Goal: Task Accomplishment & Management: Use online tool/utility

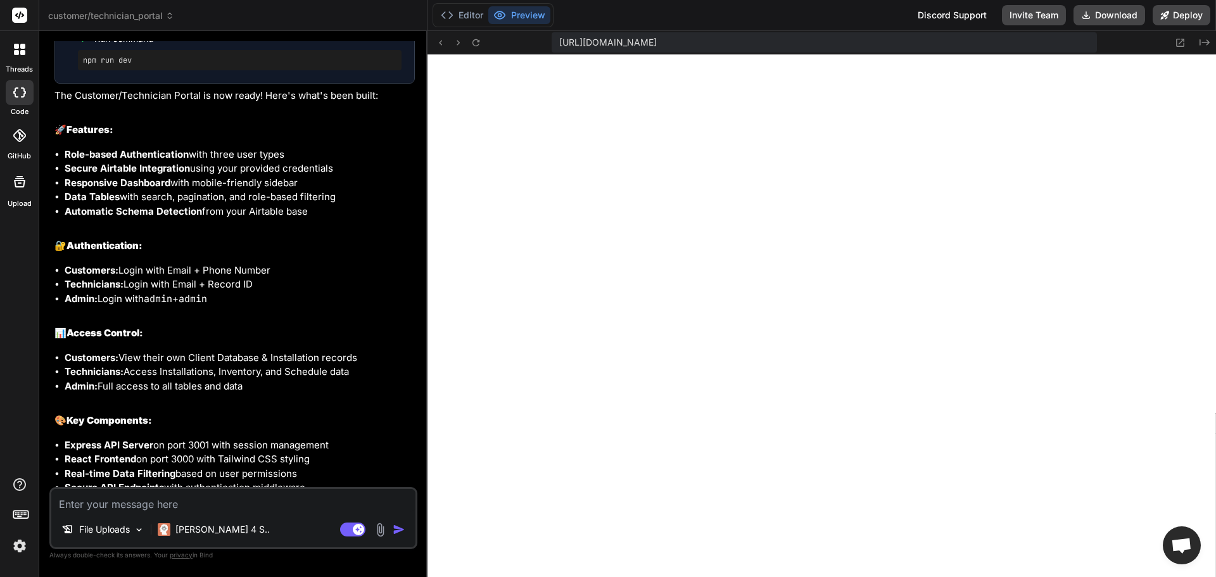
scroll to position [1268, 0]
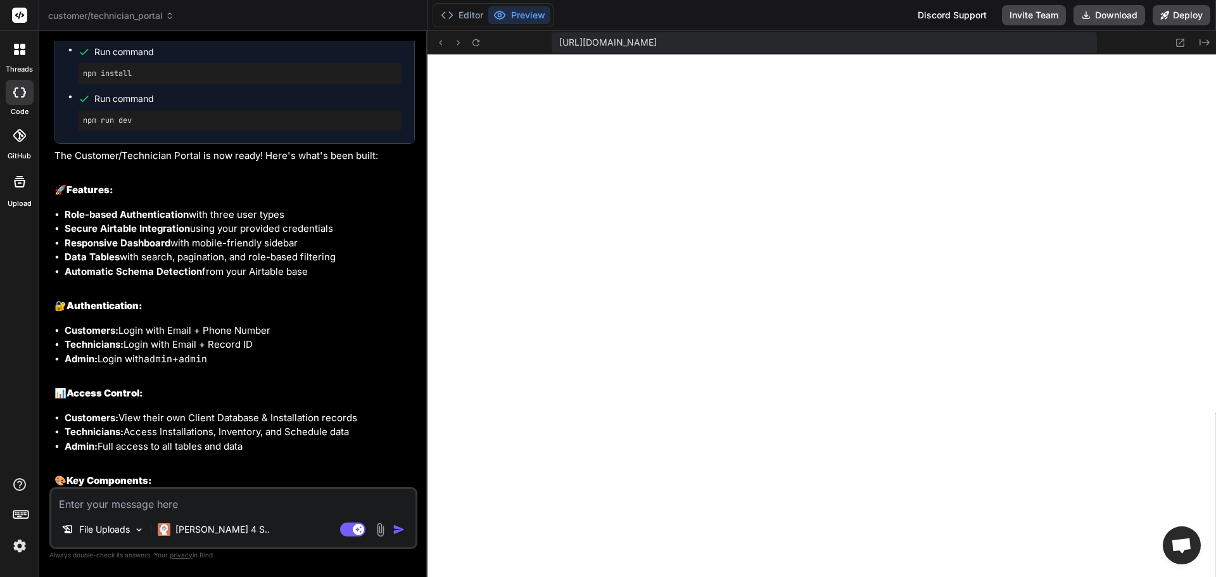
click at [221, 508] on textarea at bounding box center [233, 500] width 364 height 23
type textarea "f"
type textarea "x"
type textarea "fi"
type textarea "x"
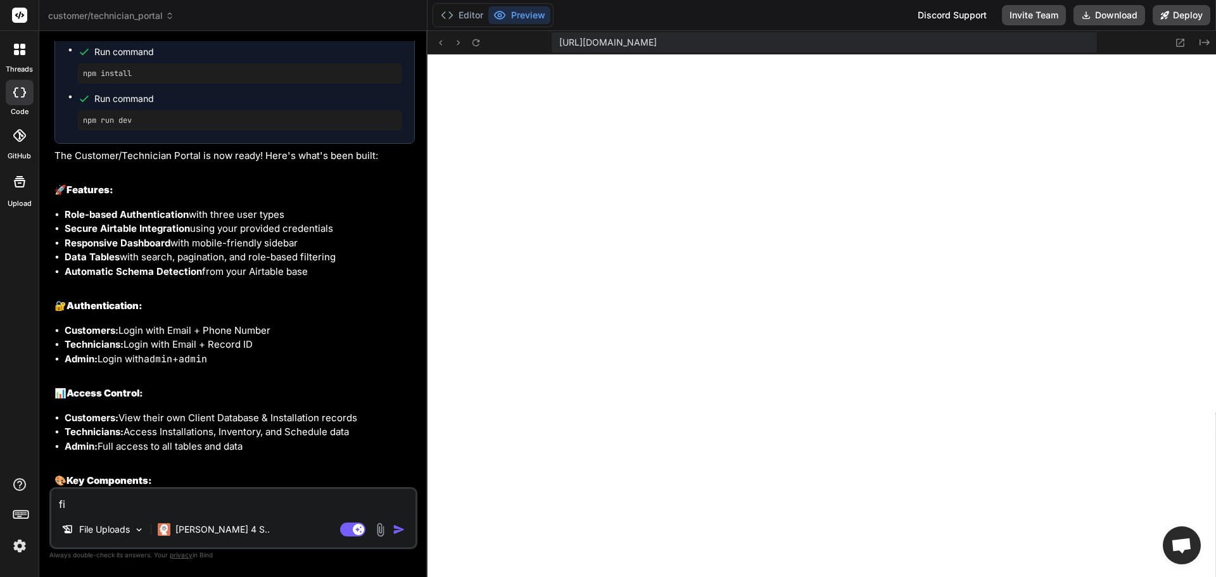
type textarea "fix"
type textarea "x"
type textarea "fix"
type textarea "x"
type textarea "fix i"
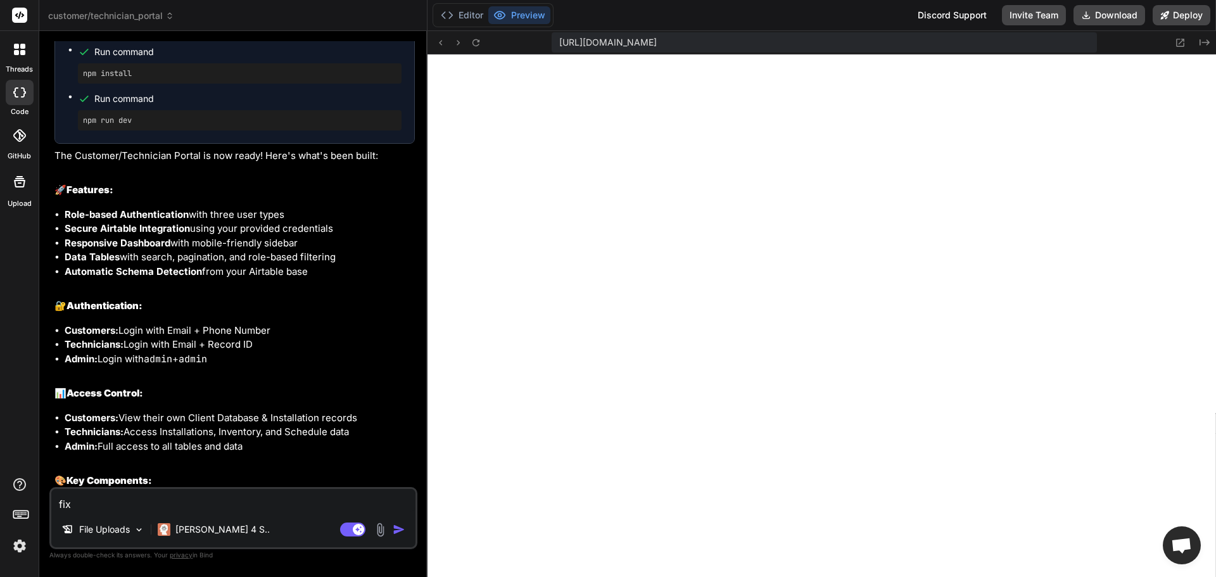
type textarea "x"
type textarea "fix it"
type textarea "x"
type textarea "fix it"
type textarea "x"
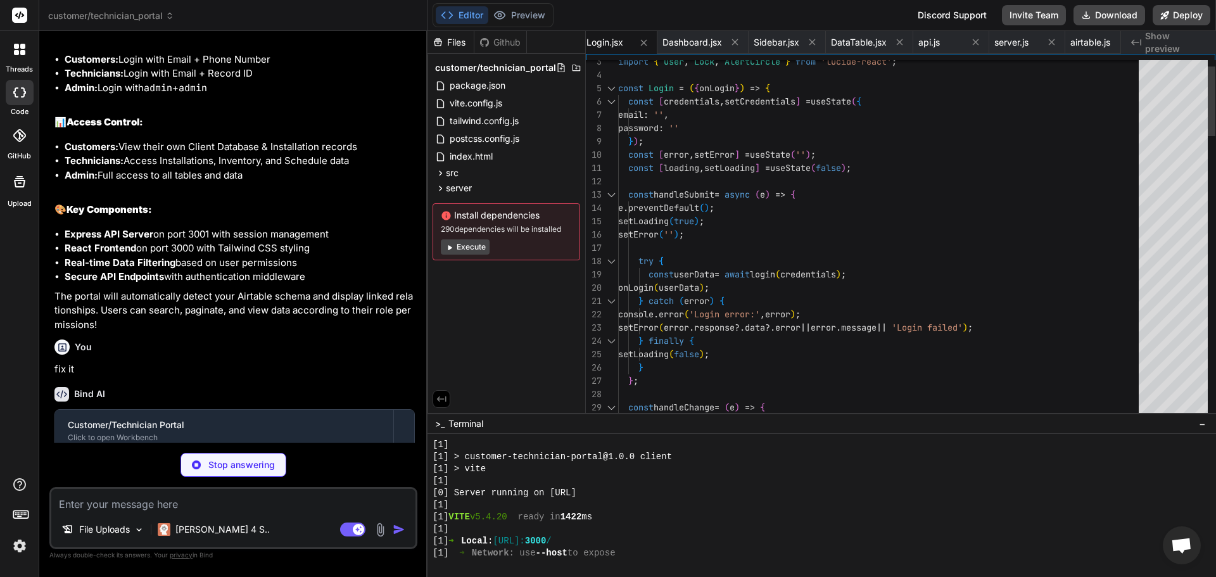
scroll to position [0, 682]
click at [532, 15] on button "Preview" at bounding box center [519, 15] width 62 height 18
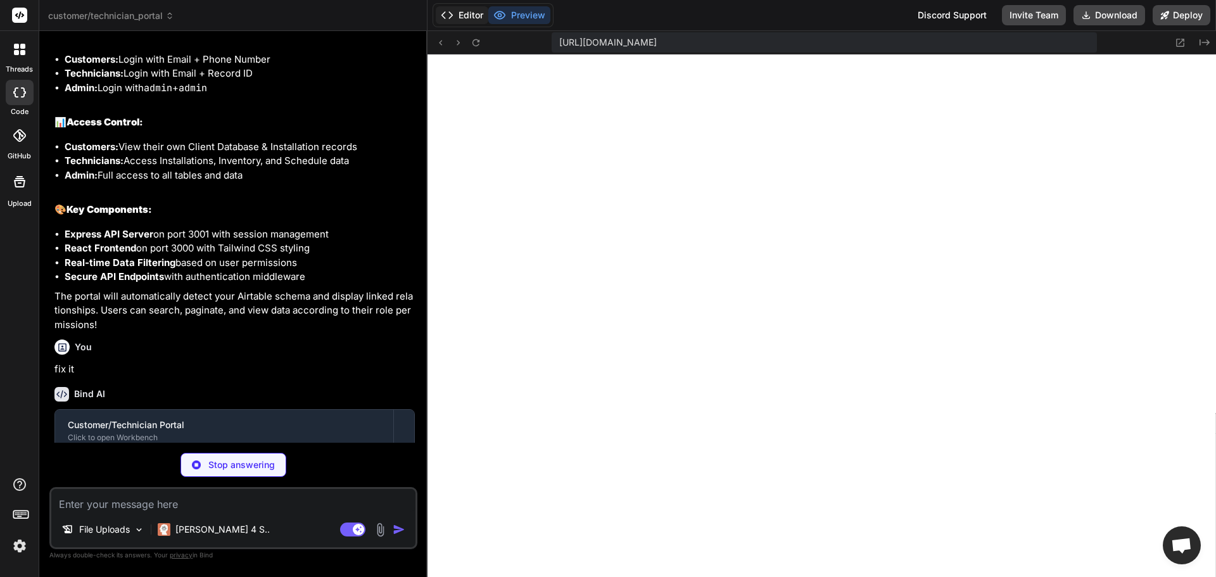
click at [475, 16] on button "Editor" at bounding box center [462, 15] width 53 height 18
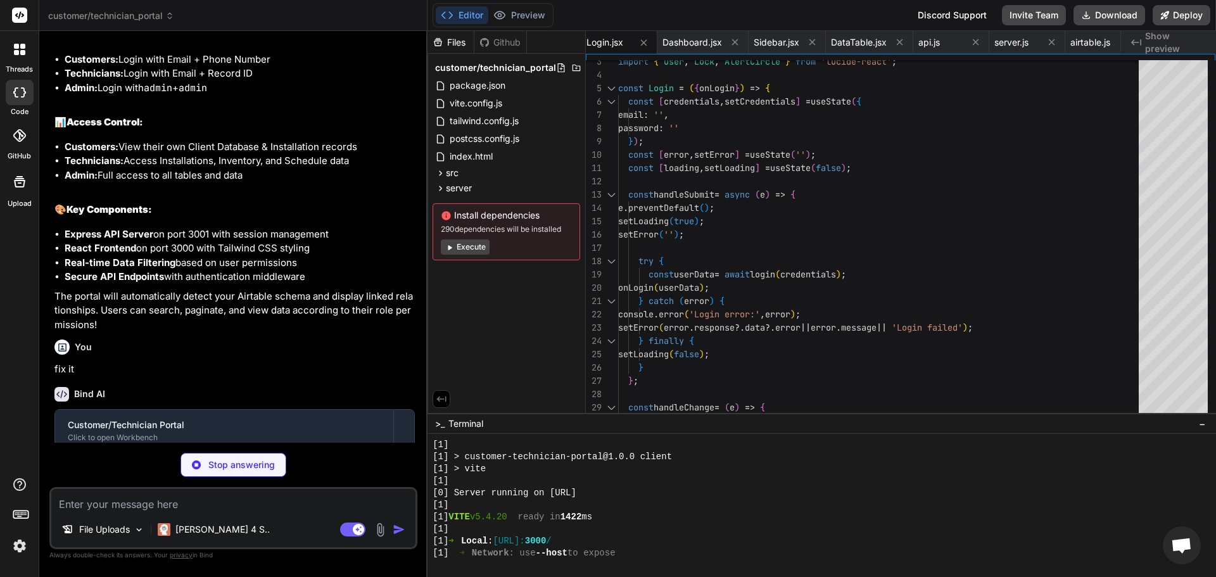
click at [448, 260] on div "Install dependencies 290 dependencies will be installed Execute" at bounding box center [507, 231] width 148 height 57
click at [471, 255] on button "Execute" at bounding box center [465, 246] width 49 height 15
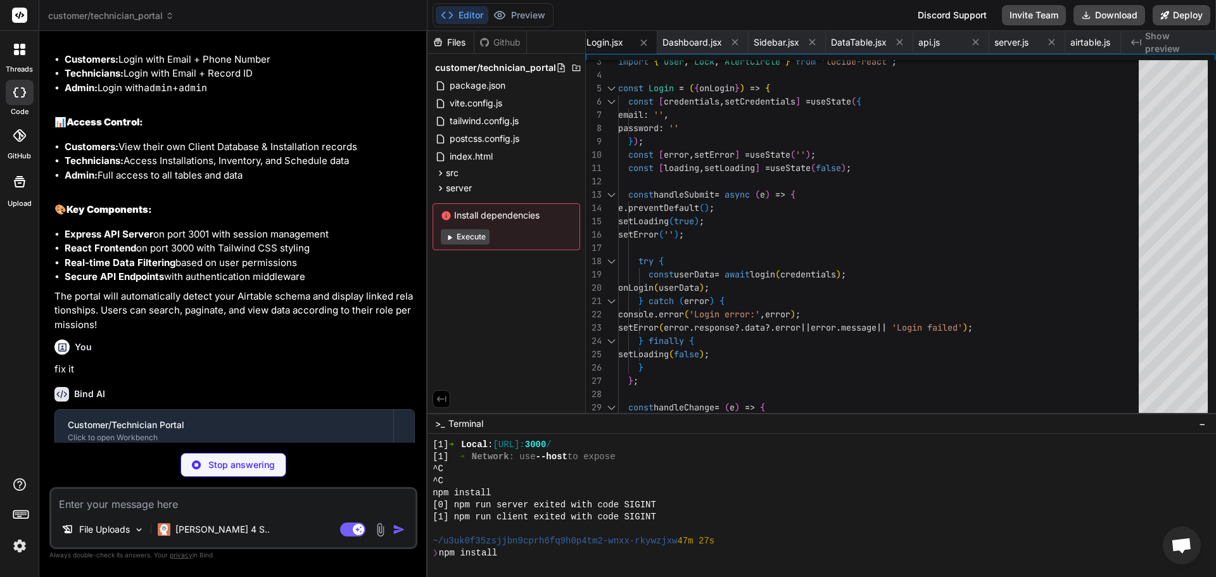
scroll to position [505, 0]
click at [476, 244] on button "Execute" at bounding box center [465, 236] width 49 height 15
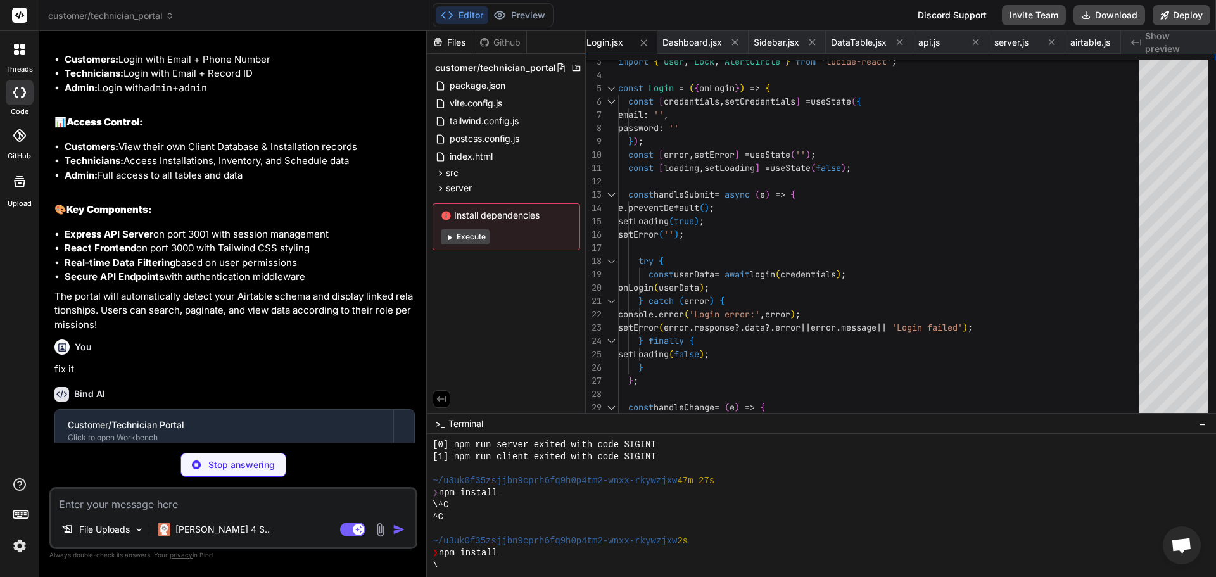
click at [476, 244] on button "Execute" at bounding box center [465, 236] width 49 height 15
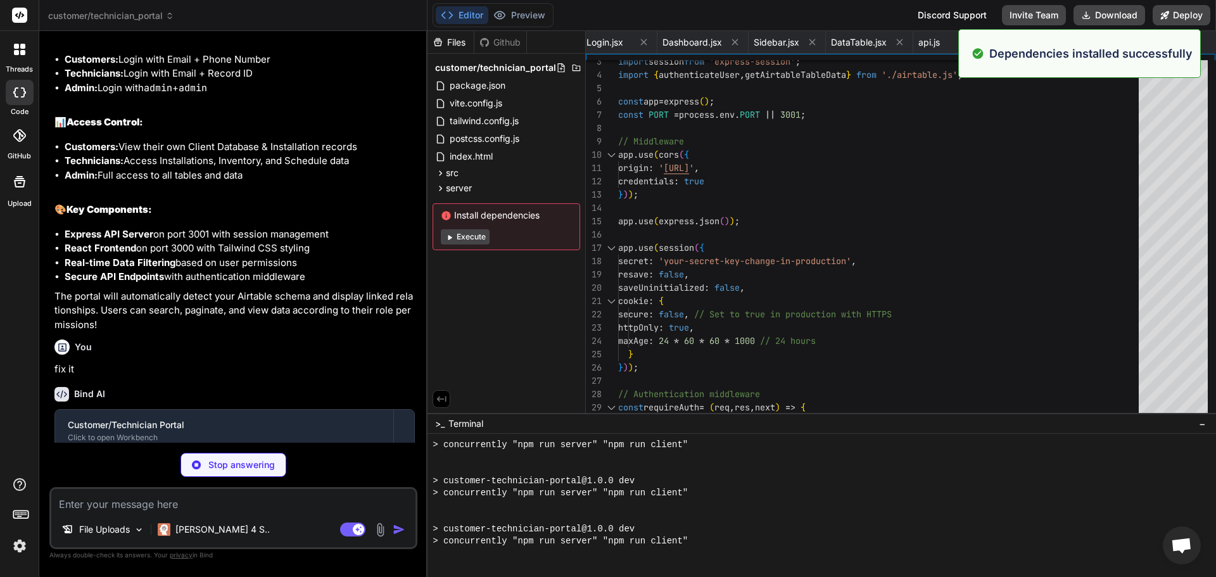
scroll to position [1227, 0]
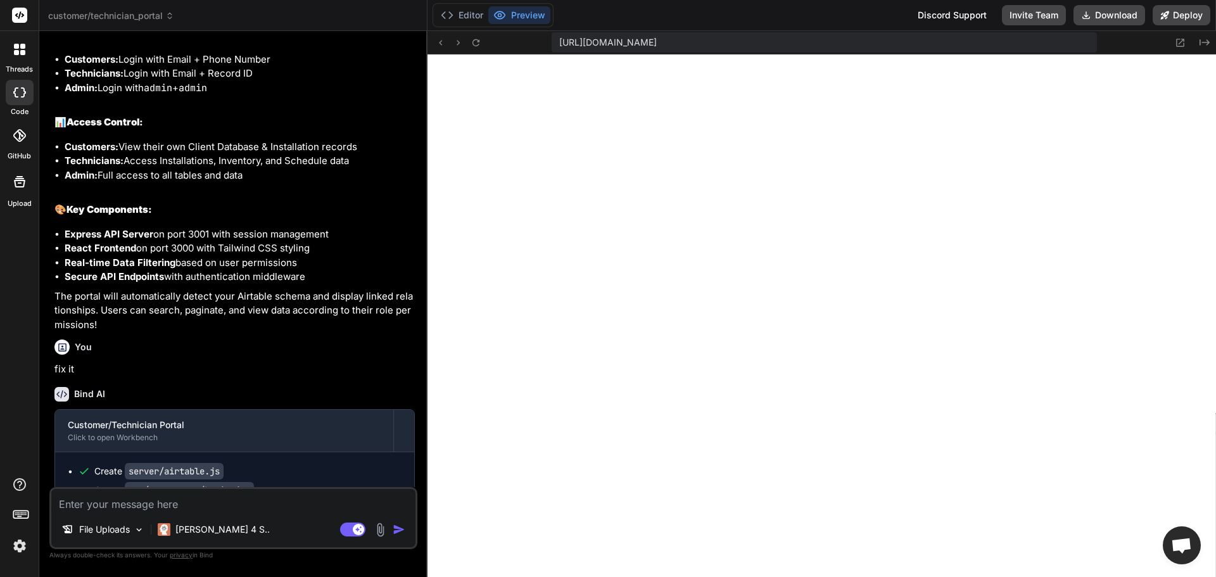
type textarea "x"
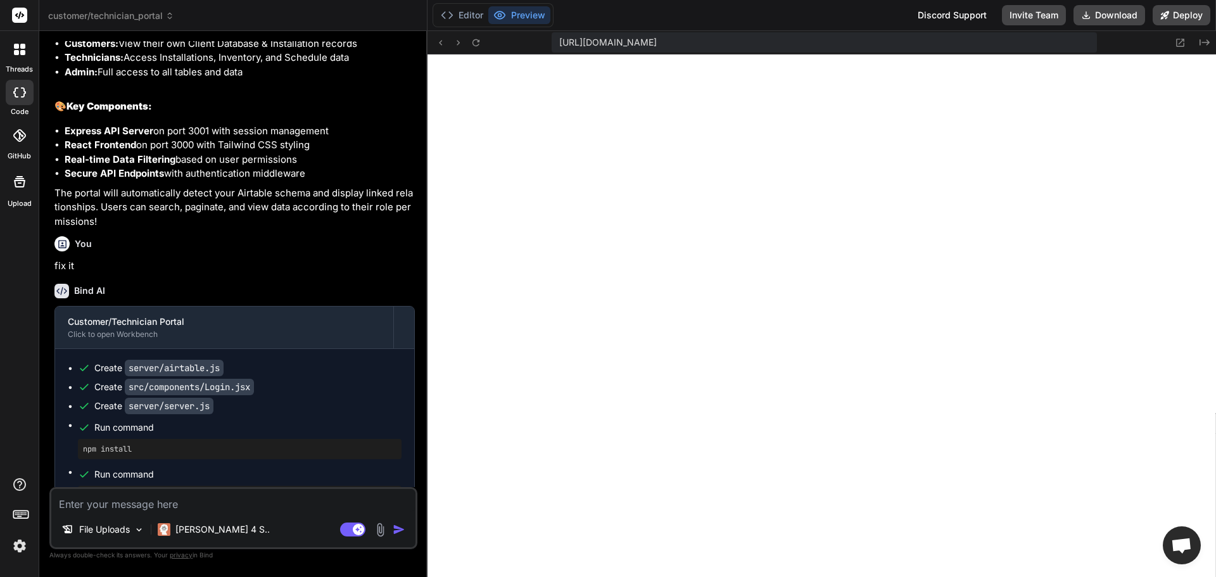
scroll to position [1691, 0]
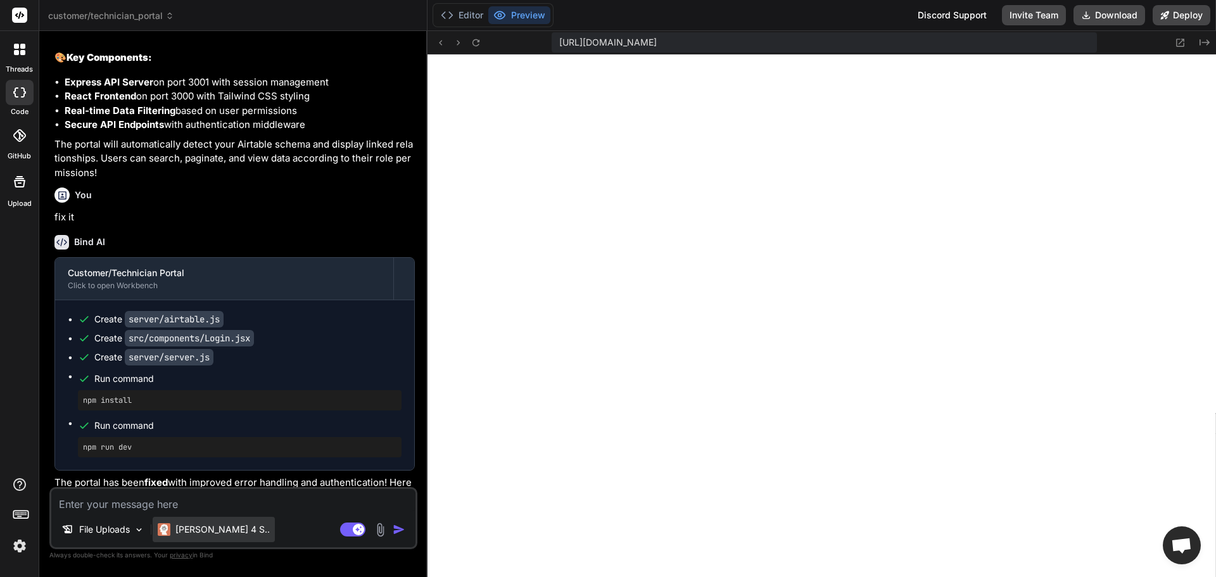
click at [211, 534] on p "[PERSON_NAME] 4 S.." at bounding box center [222, 529] width 94 height 13
click at [199, 534] on p "[PERSON_NAME] 4 S.." at bounding box center [222, 529] width 94 height 13
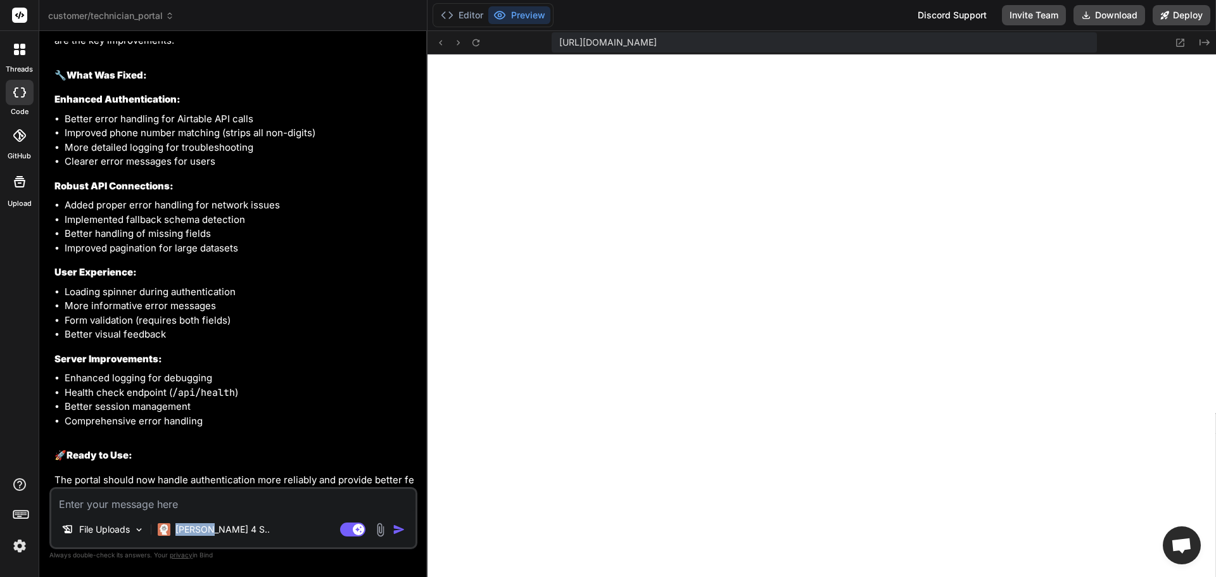
scroll to position [2213, 0]
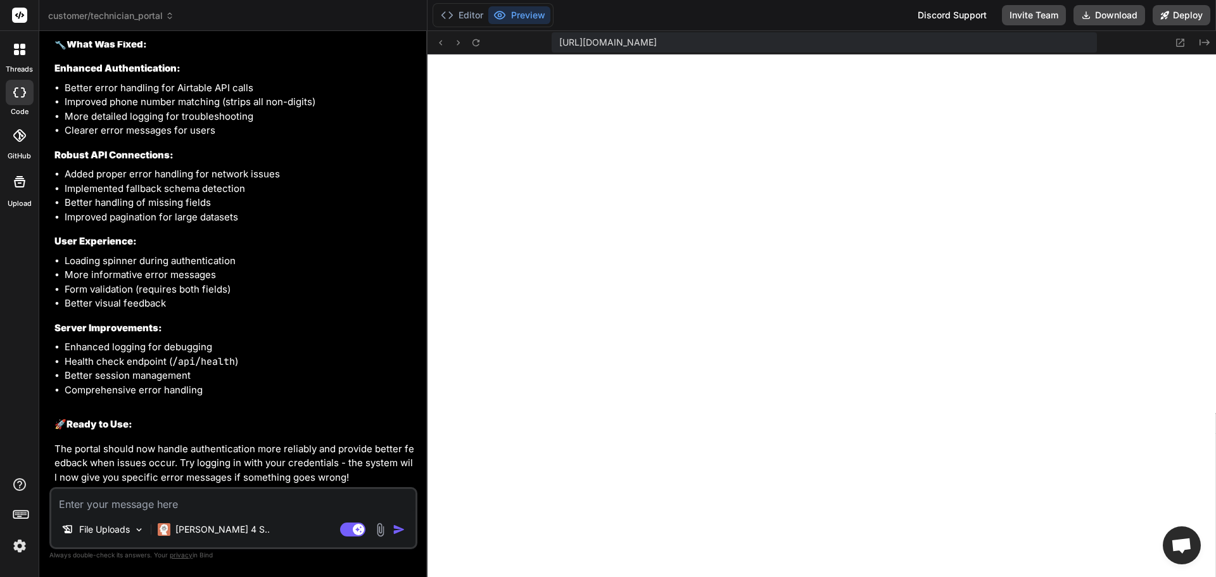
click at [187, 496] on textarea at bounding box center [233, 500] width 364 height 23
click at [193, 512] on div "File Uploads [PERSON_NAME] 4 S.. Agent Mode. When this toggle is activated, AI …" at bounding box center [233, 518] width 368 height 62
click at [193, 510] on textarea at bounding box center [233, 500] width 364 height 23
click at [107, 496] on textarea at bounding box center [233, 500] width 364 height 23
type textarea "t"
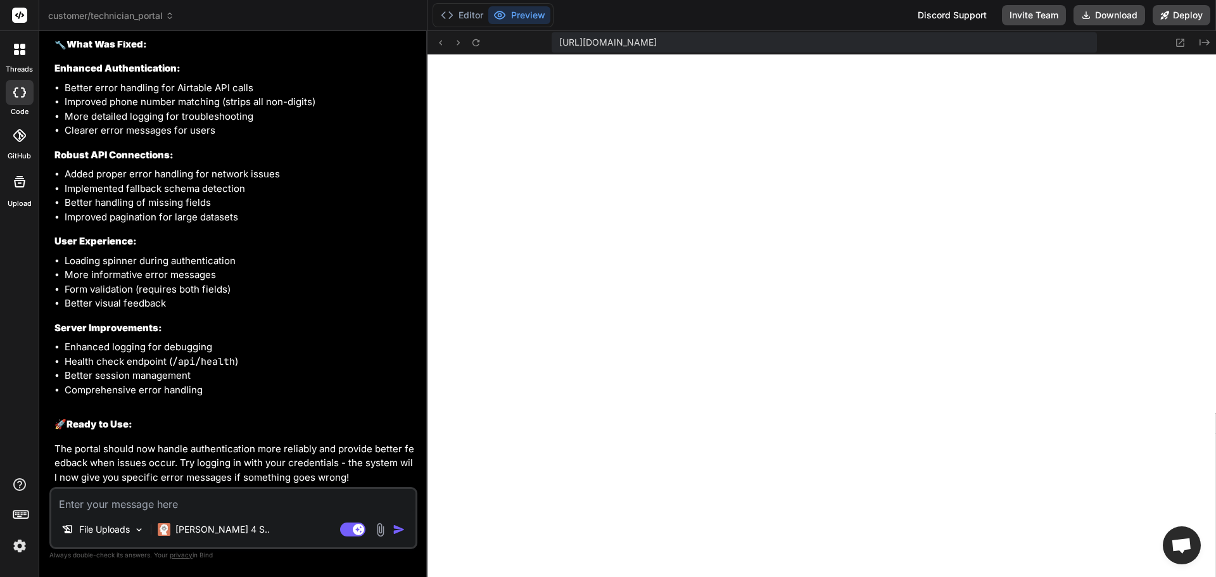
type textarea "x"
type textarea "th"
type textarea "x"
type textarea "thi"
type textarea "x"
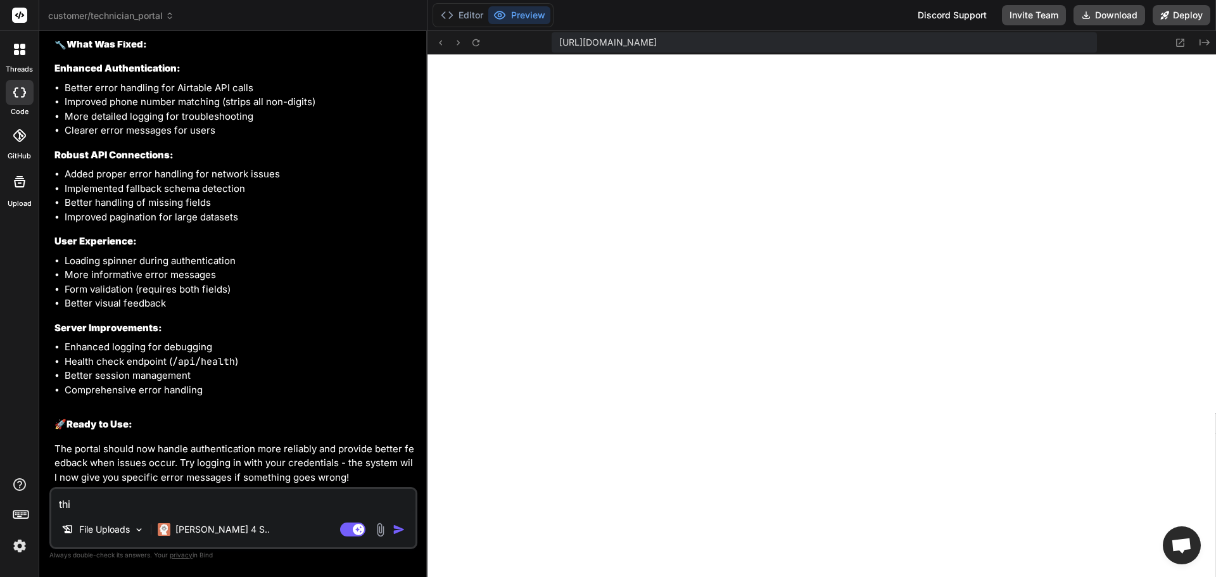
type textarea "this"
type textarea "x"
type textarea "this"
type textarea "x"
type textarea "this i"
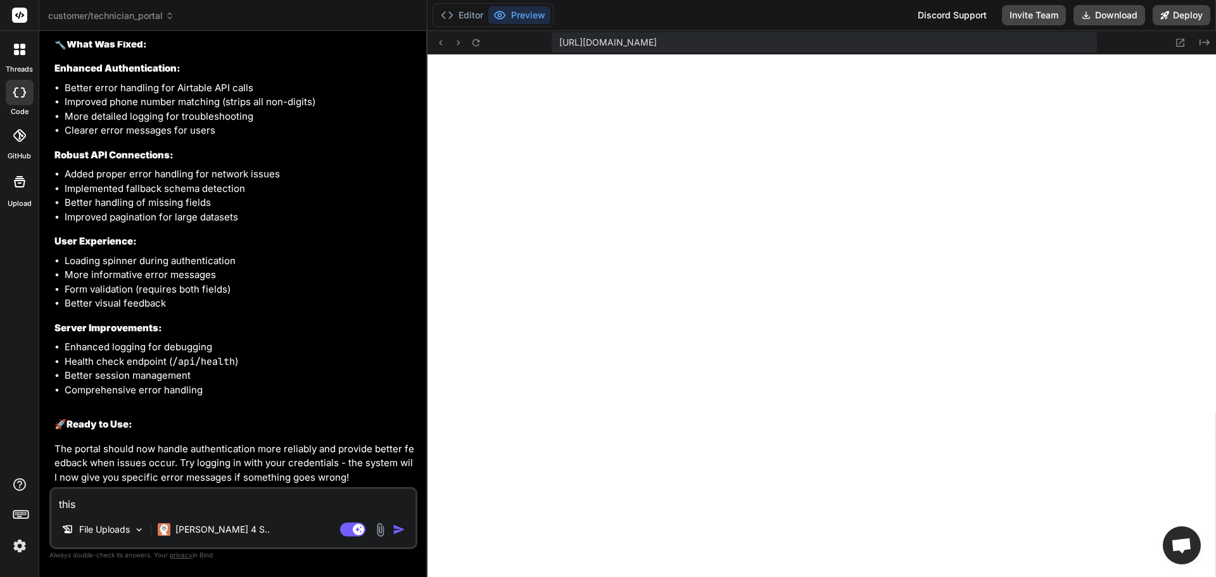
type textarea "x"
type textarea "this is"
type textarea "x"
type textarea "this is"
type textarea "x"
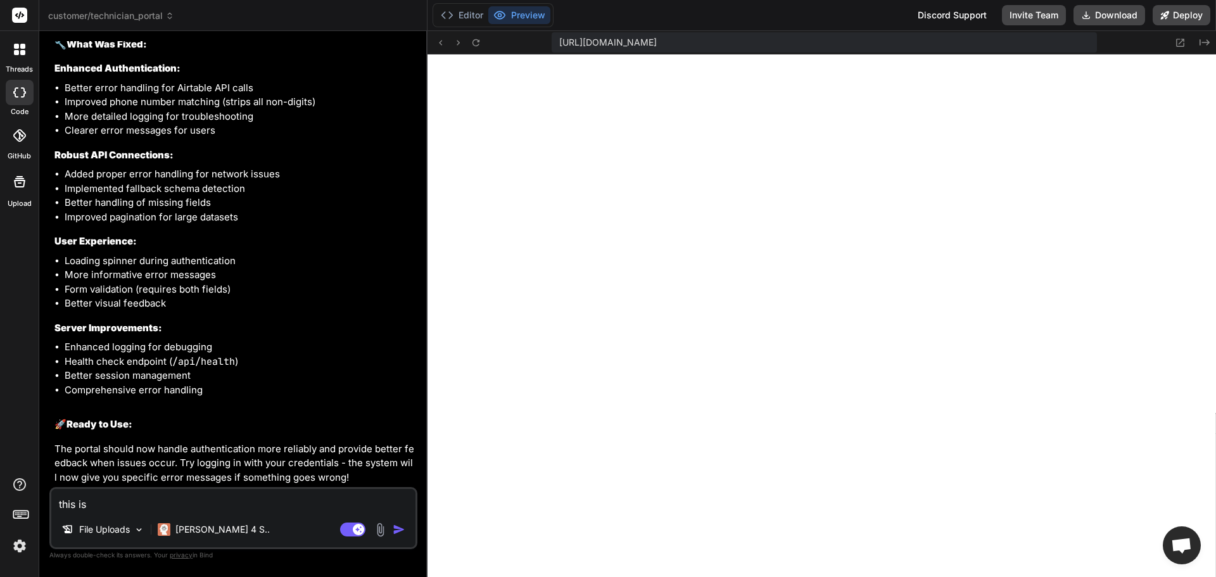
type textarea "this is n"
type textarea "x"
type textarea "this is no"
type textarea "x"
type textarea "this is not"
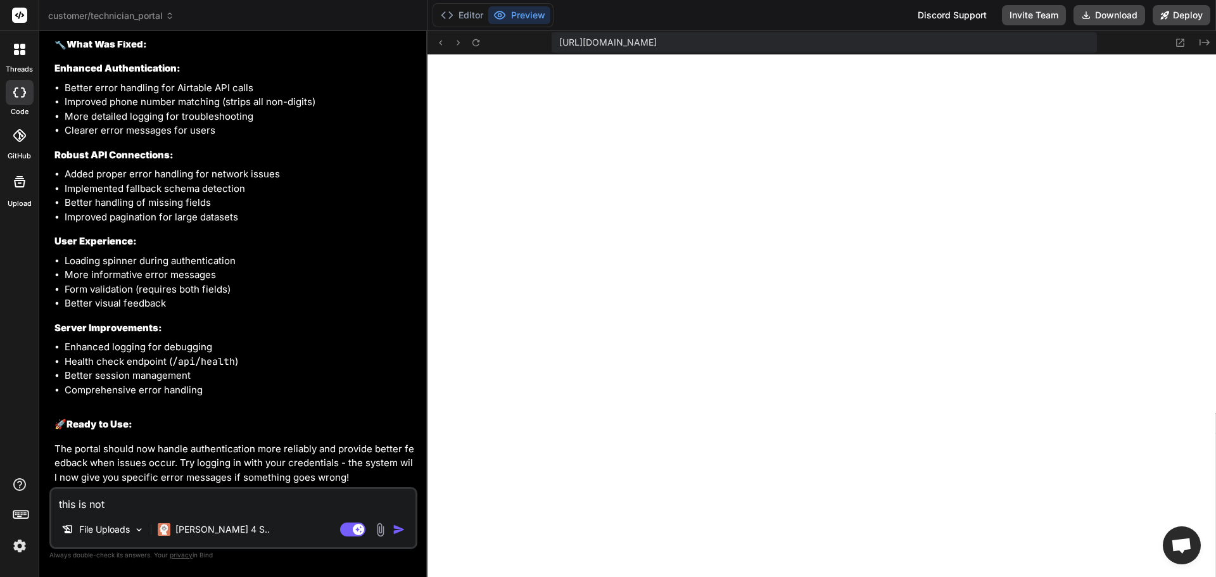
type textarea "x"
type textarea "this is not"
type textarea "x"
type textarea "this is not a"
type textarea "x"
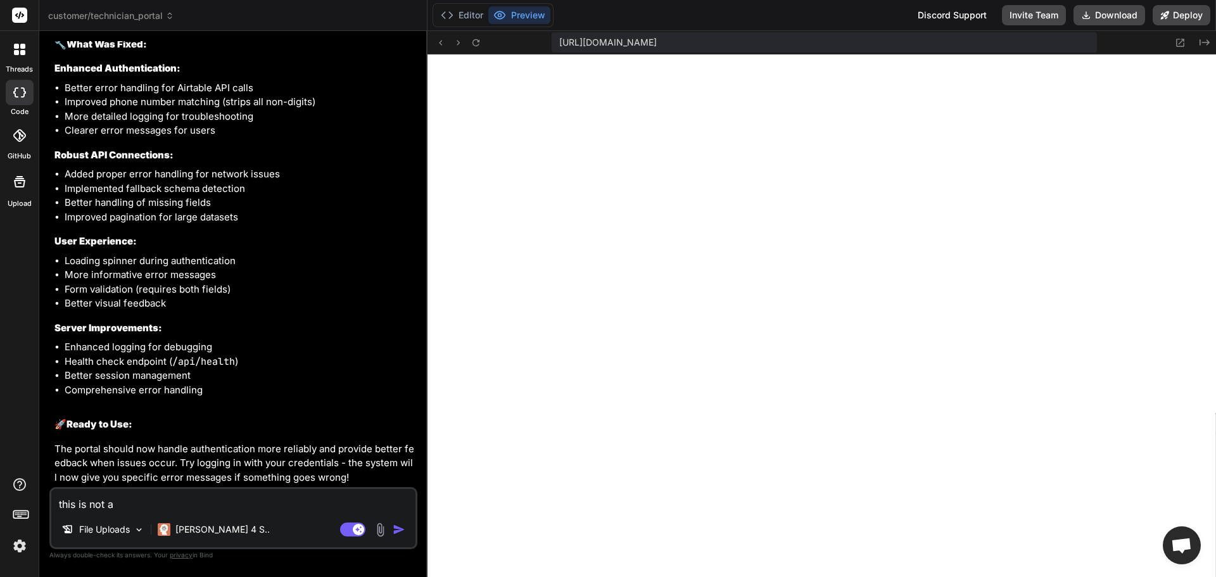
type textarea "this is not a"
type textarea "x"
type textarea "p"
type textarea "x"
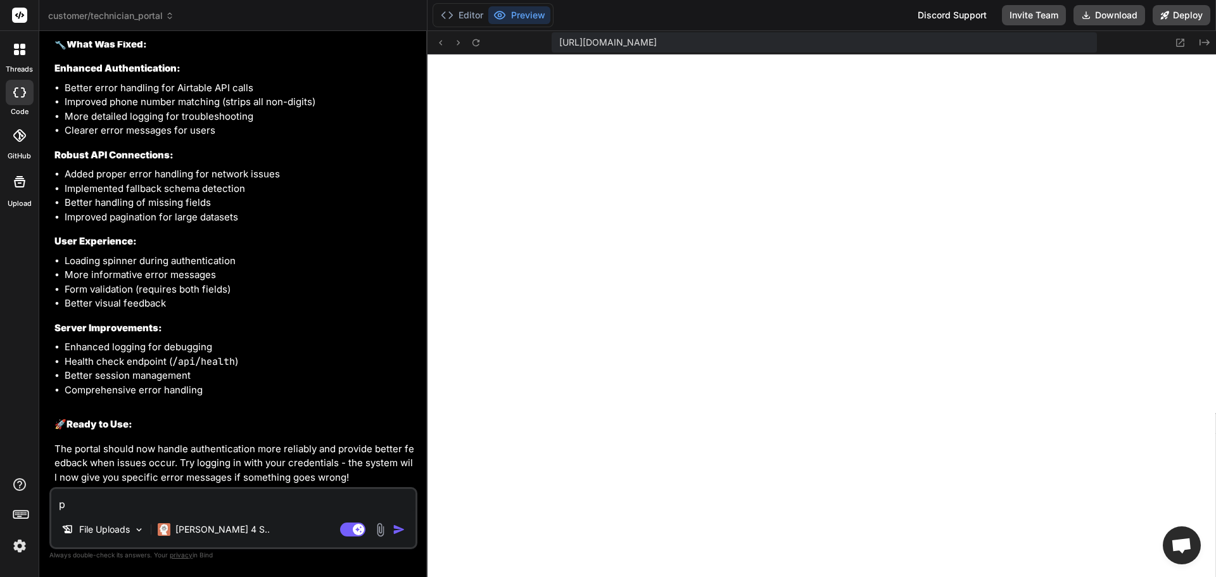
type textarea "pl"
type textarea "x"
type textarea "ple"
type textarea "x"
type textarea "plea"
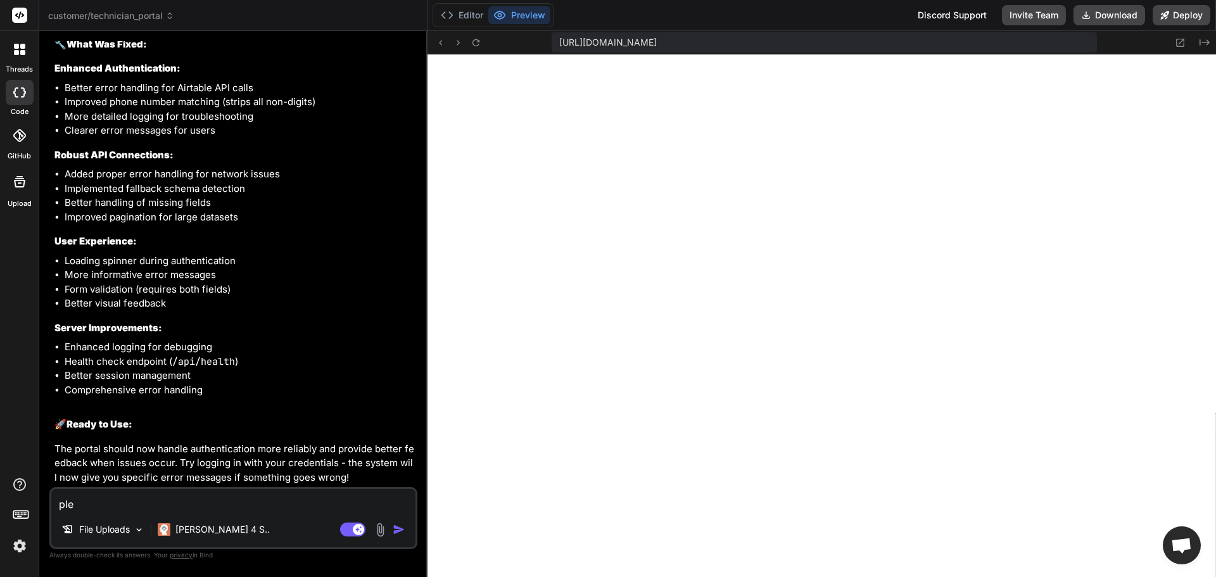
type textarea "x"
type textarea "pleas"
type textarea "x"
type textarea "please"
type textarea "x"
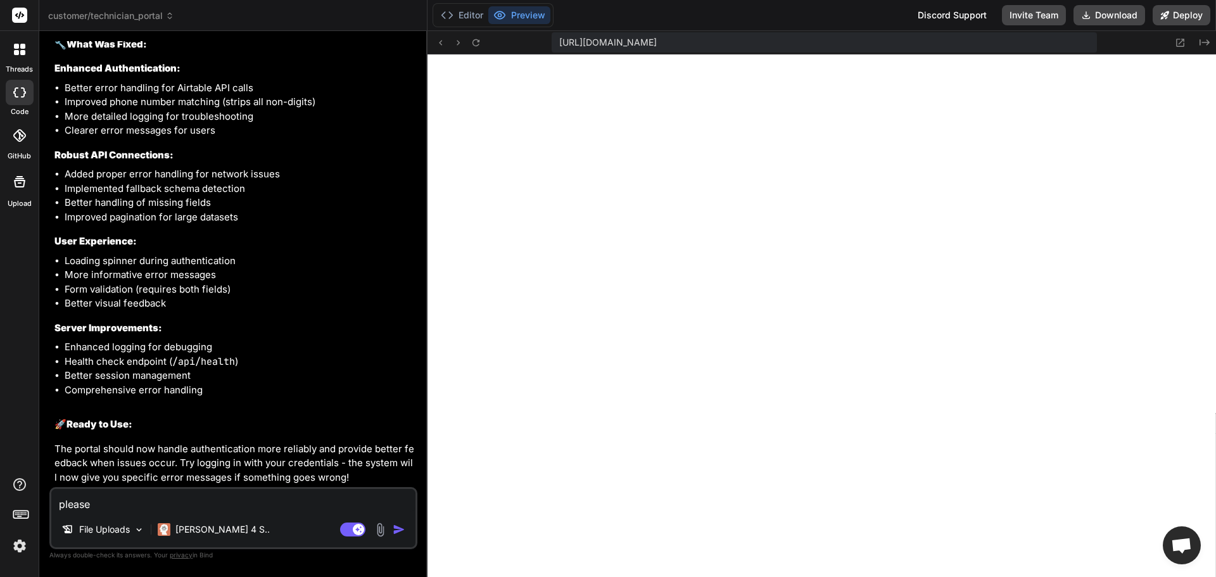
type textarea "please"
type textarea "x"
type textarea "s"
type textarea "x"
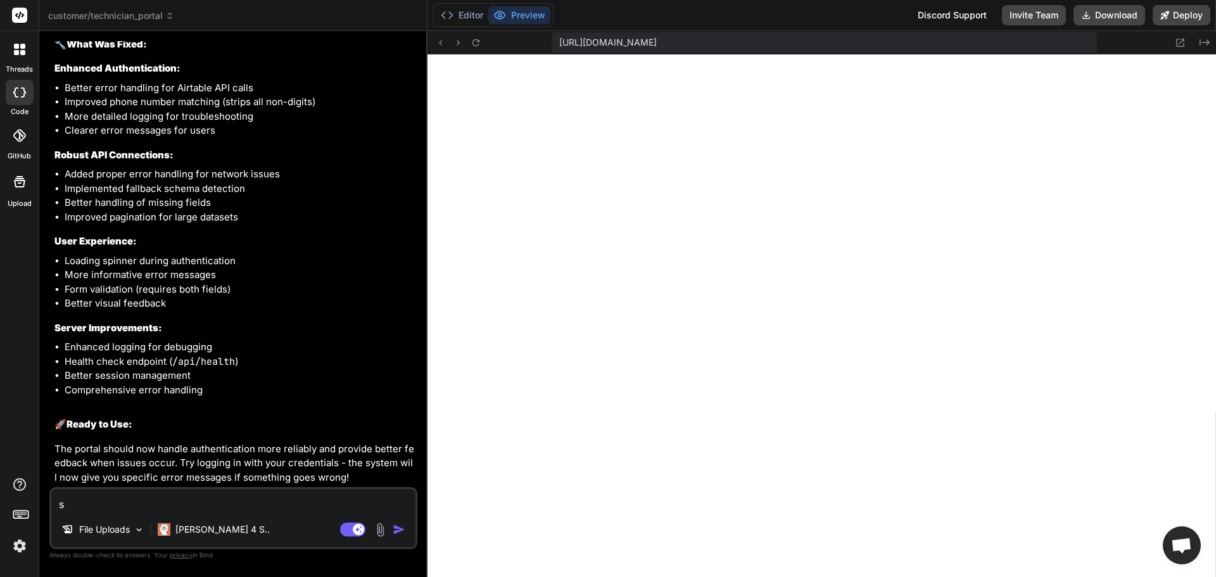
type textarea "x"
type textarea "u"
type textarea "x"
type textarea "us"
type textarea "x"
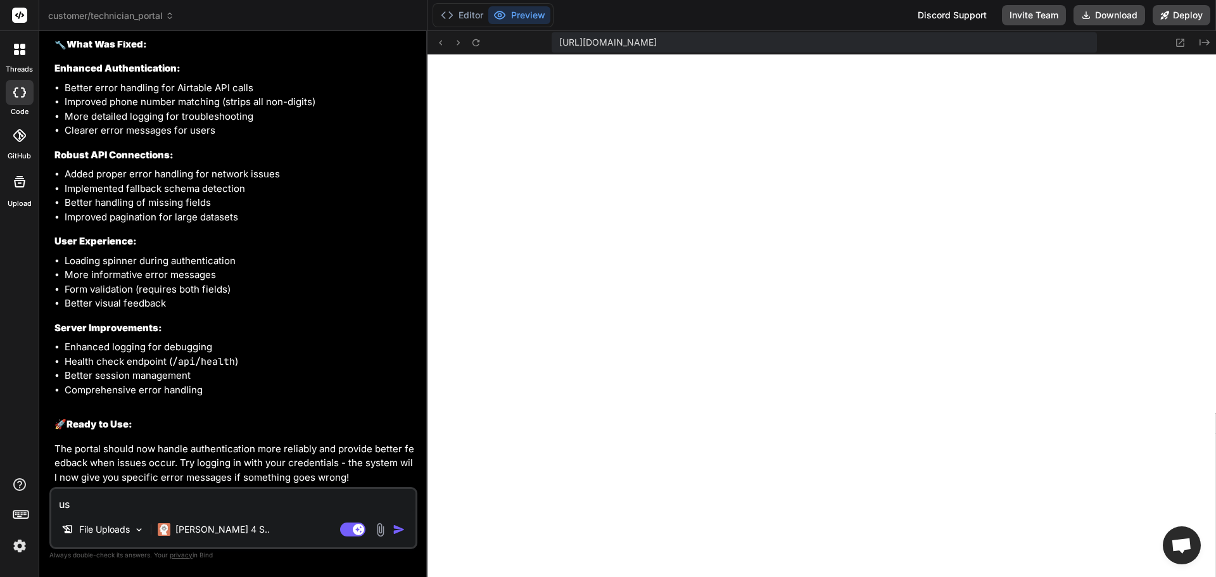
type textarea "use"
type textarea "x"
type textarea "use"
type textarea "x"
type textarea "use m"
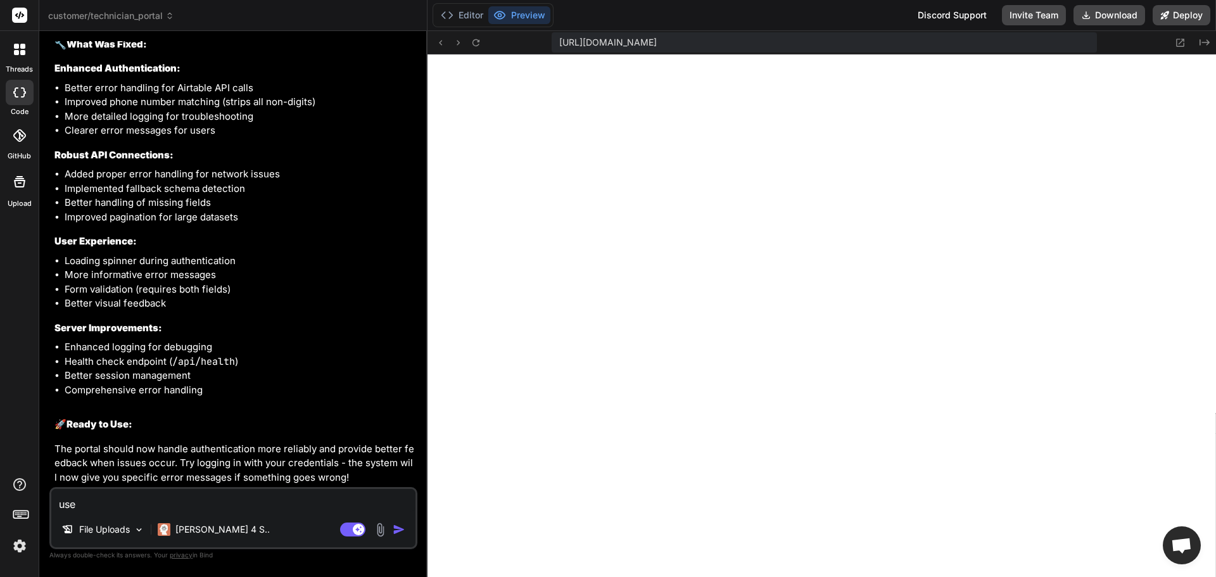
type textarea "x"
type textarea "use my"
type textarea "x"
type textarea "use my"
type textarea "x"
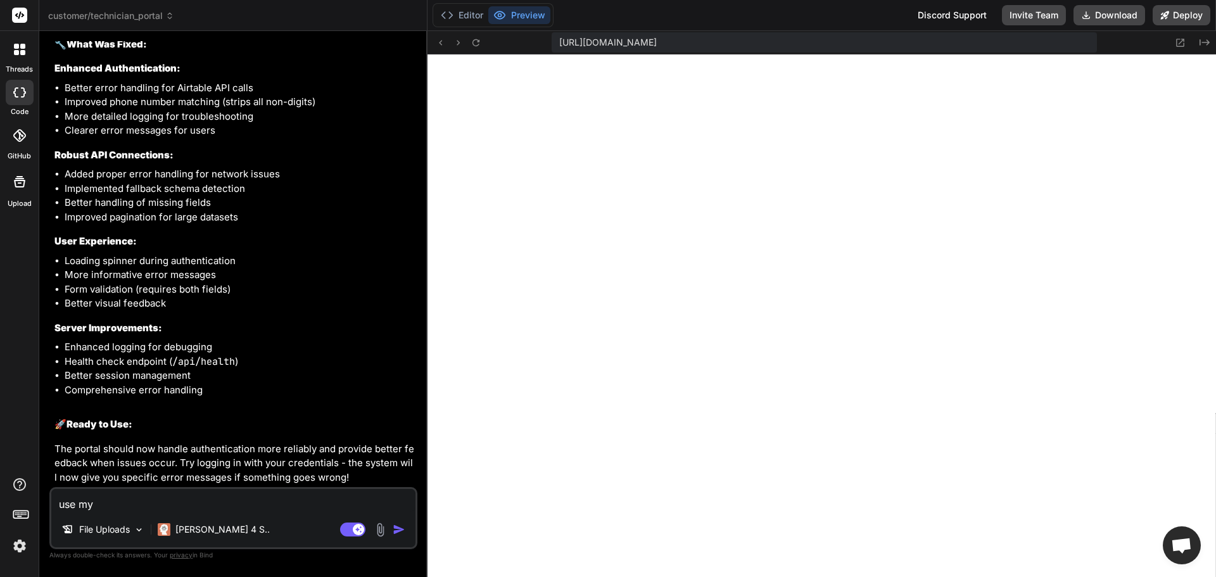
type textarea "use my e"
type textarea "x"
type textarea "use my ex"
type textarea "x"
type textarea "use my exa"
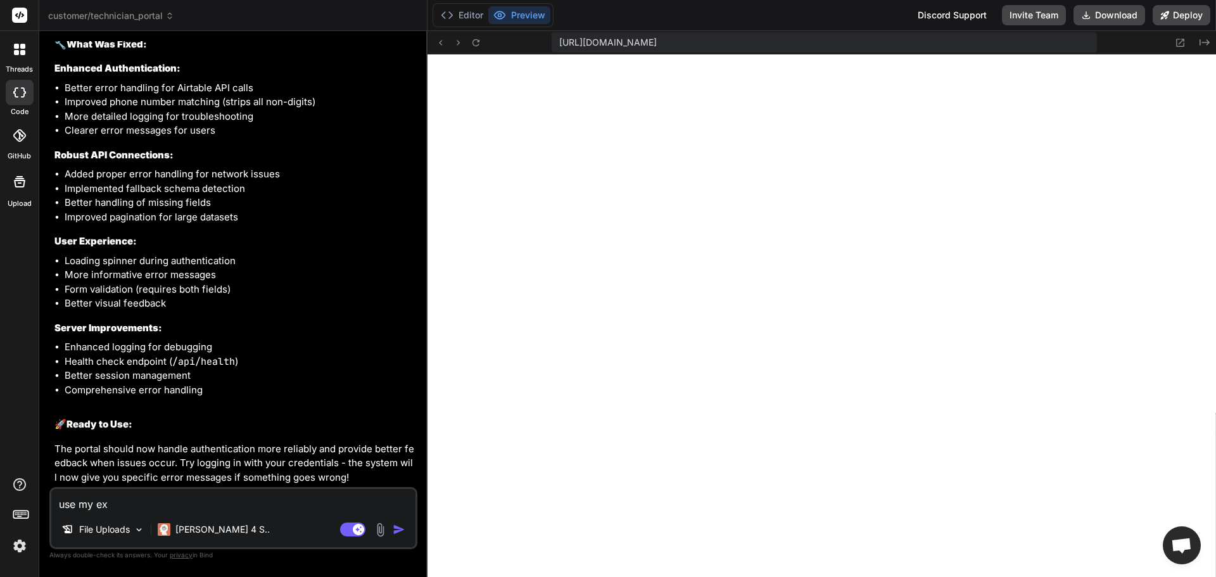
type textarea "x"
type textarea "use my exam"
type textarea "x"
type textarea "use my examp"
type textarea "x"
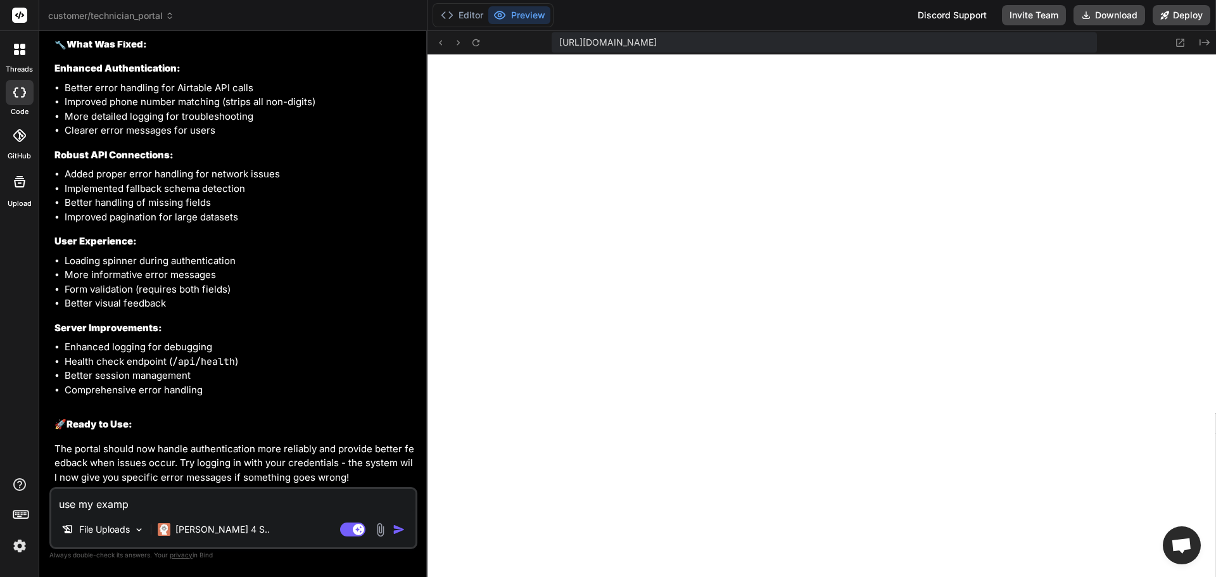
type textarea "use my exampl"
type textarea "x"
type textarea "use my example"
type textarea "x"
type textarea "use my example"
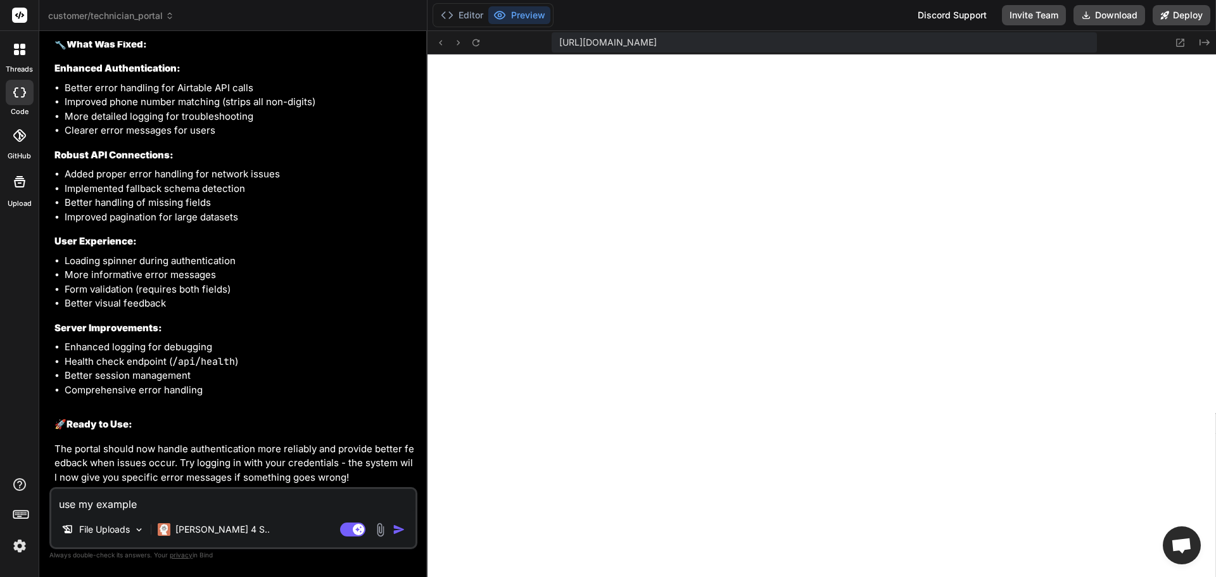
type textarea "x"
type textarea "use my example a"
type textarea "x"
type textarea "use my example an"
type textarea "x"
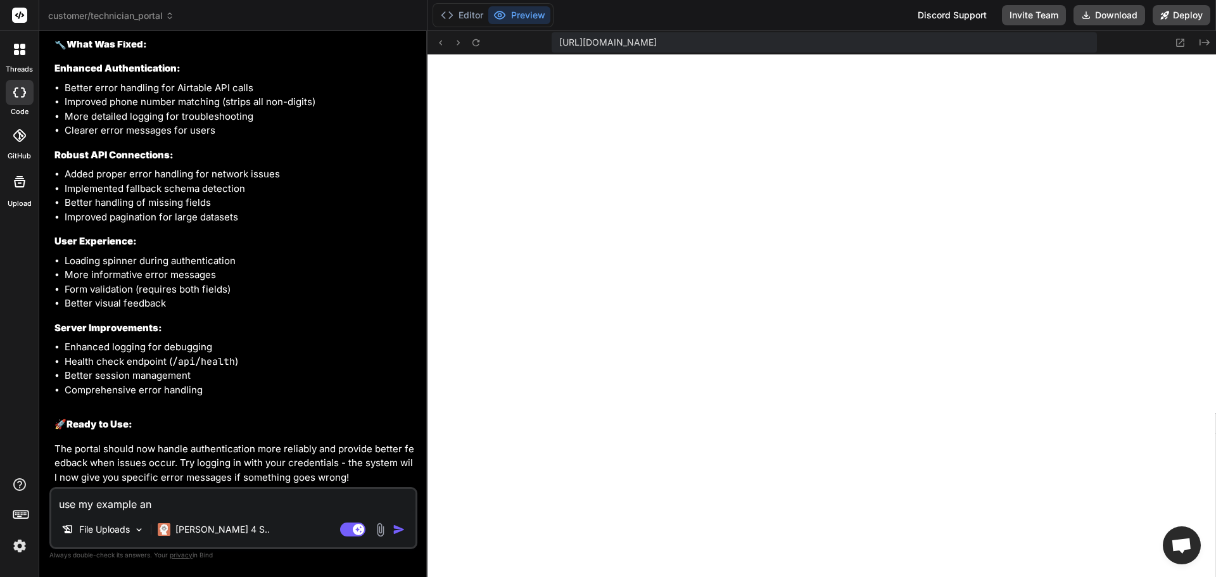
type textarea "use my example and"
type textarea "x"
type textarea "use my example and"
type textarea "x"
type textarea "use my example and g"
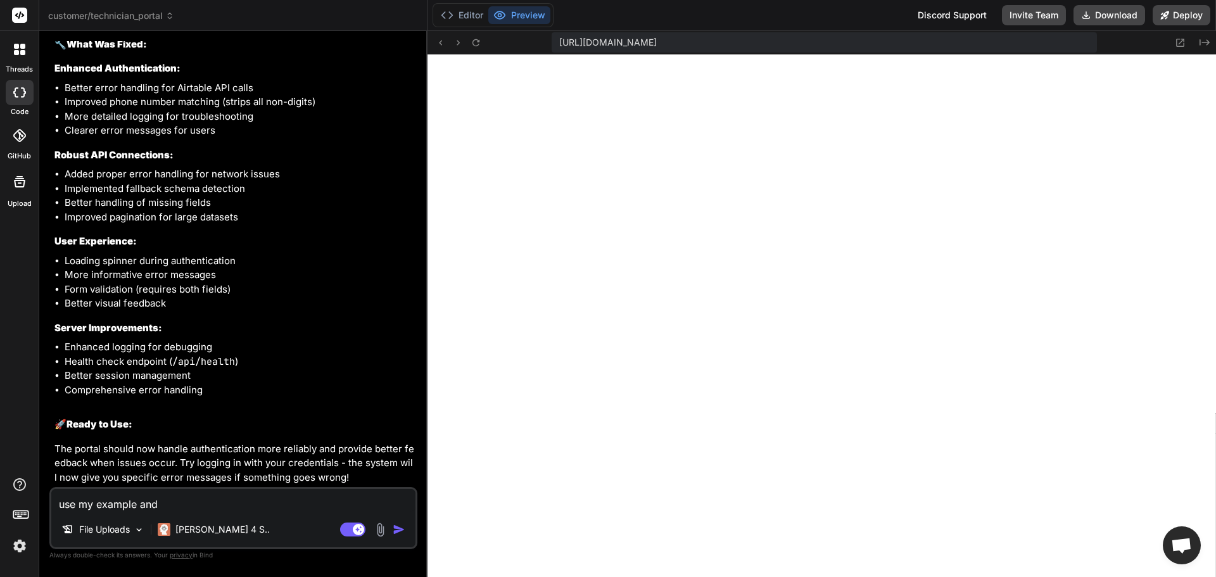
type textarea "x"
type textarea "use my example and ge"
type textarea "x"
type textarea "use my example and gen"
type textarea "x"
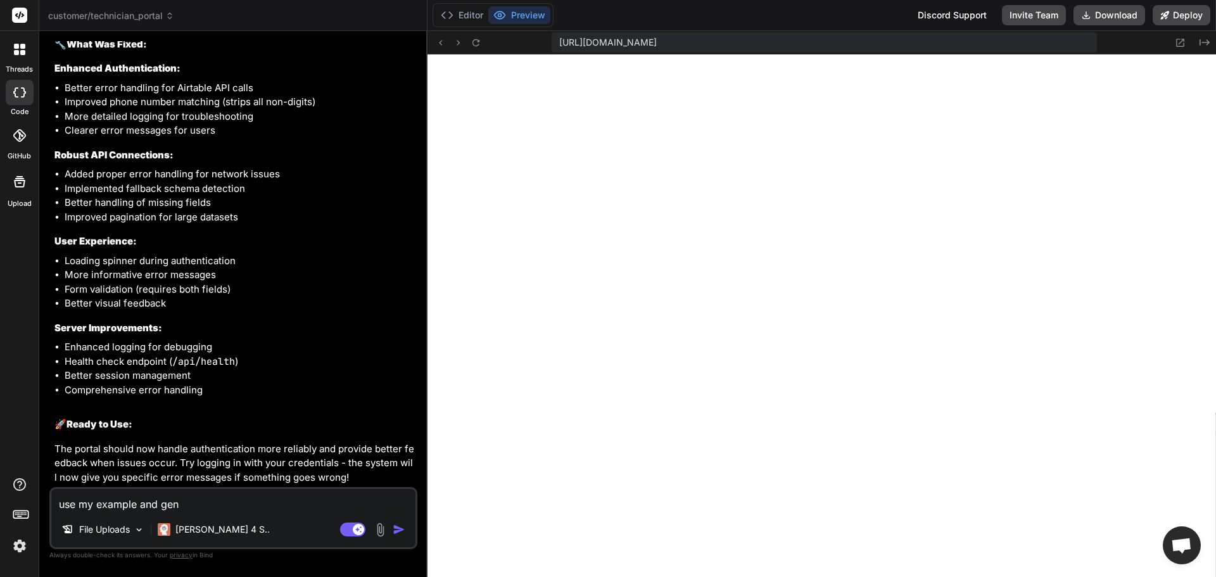
type textarea "use my example and gene"
type textarea "x"
type textarea "use my example and gener"
type textarea "x"
type textarea "use my example and genera"
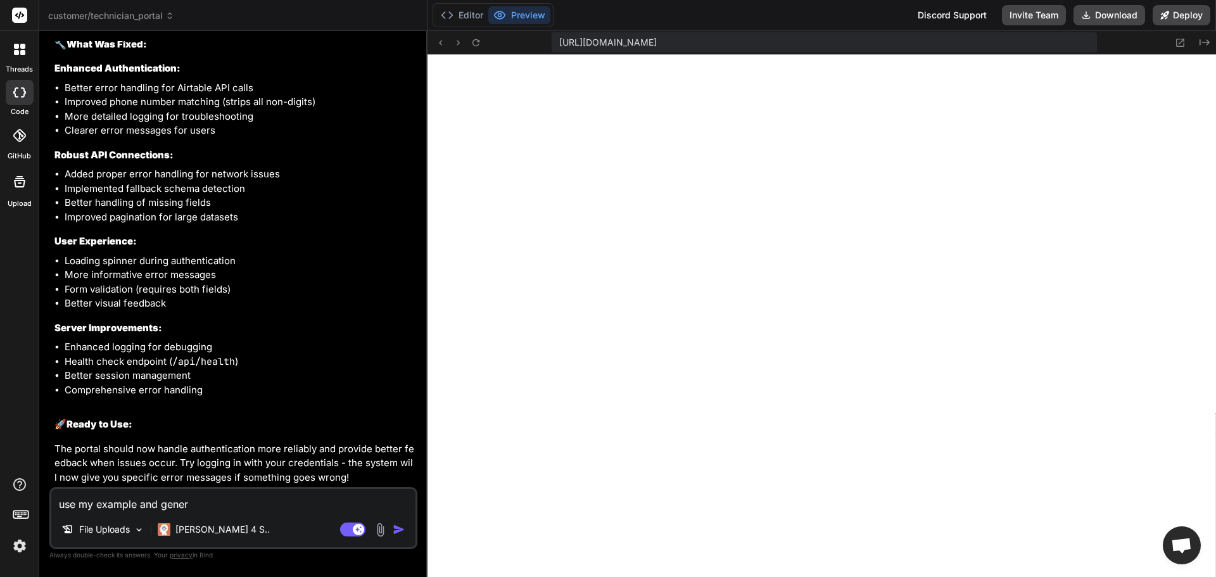
type textarea "x"
type textarea "use my example and generat"
type textarea "x"
type textarea "use my example and generate"
type textarea "x"
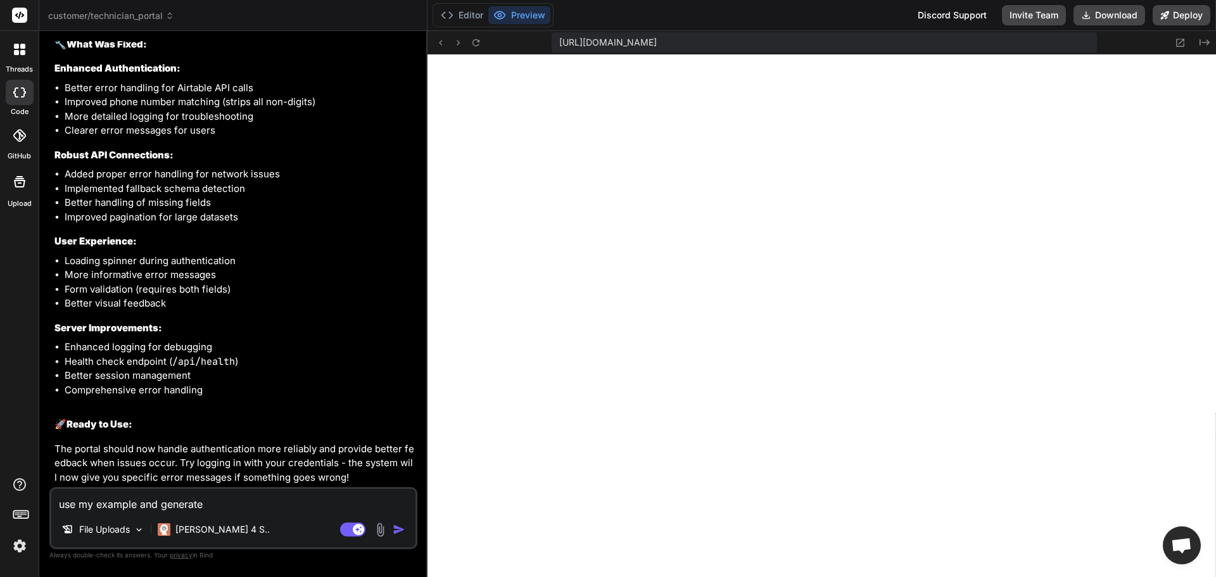
type textarea "use my example and generate"
type textarea "x"
type textarea "use my example and generate"
type textarea "x"
type textarea "use my example and generat"
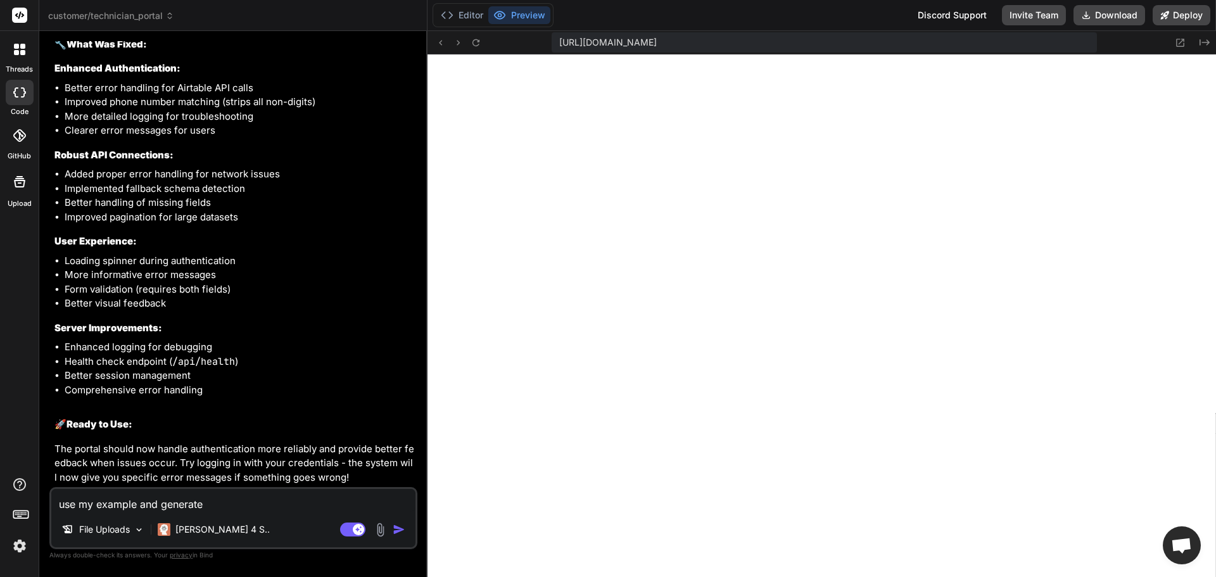
type textarea "x"
type textarea "use my example and genera"
type textarea "x"
type textarea "use my example and gener"
type textarea "x"
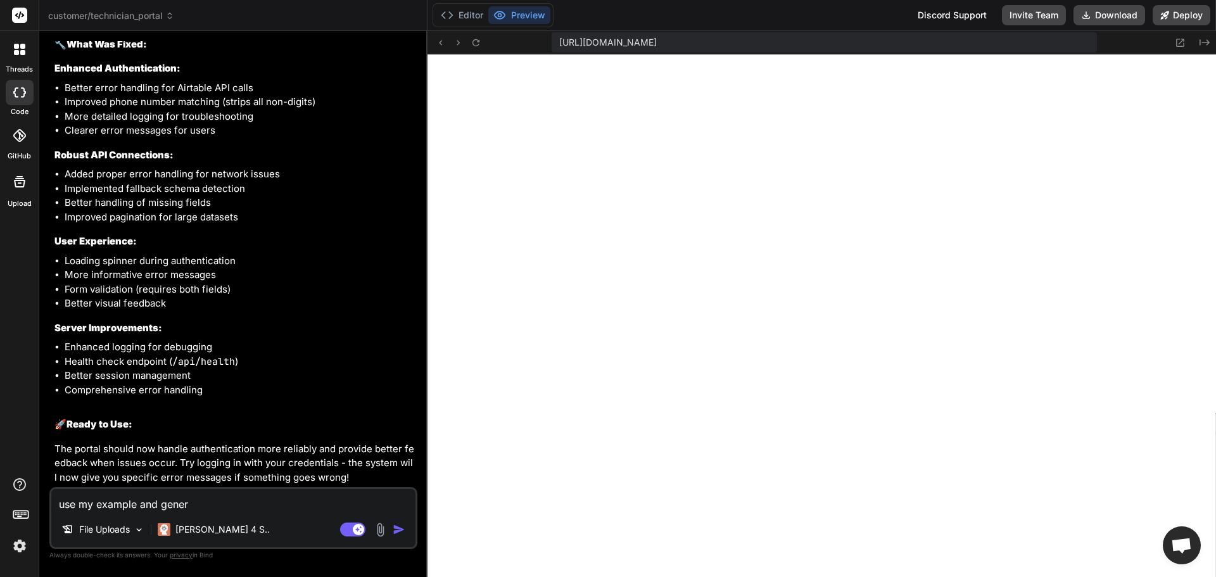
type textarea "use my example and gene"
type textarea "x"
type textarea "use my example and gen"
type textarea "x"
type textarea "use my example and ge"
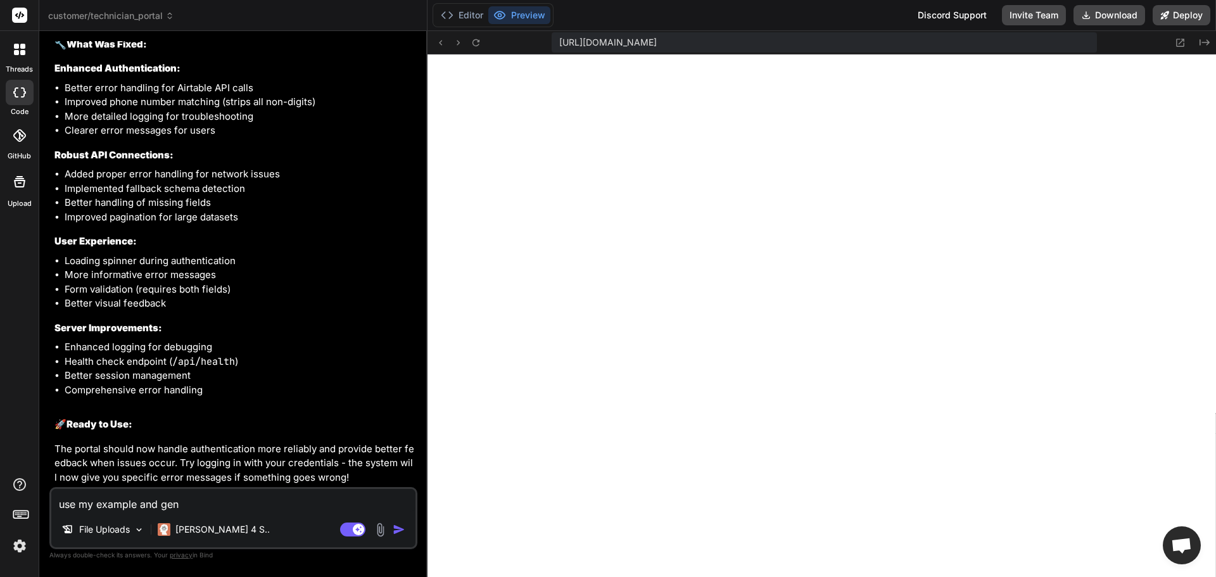
type textarea "x"
type textarea "use my example and g"
type textarea "x"
type textarea "use my example and"
type textarea "x"
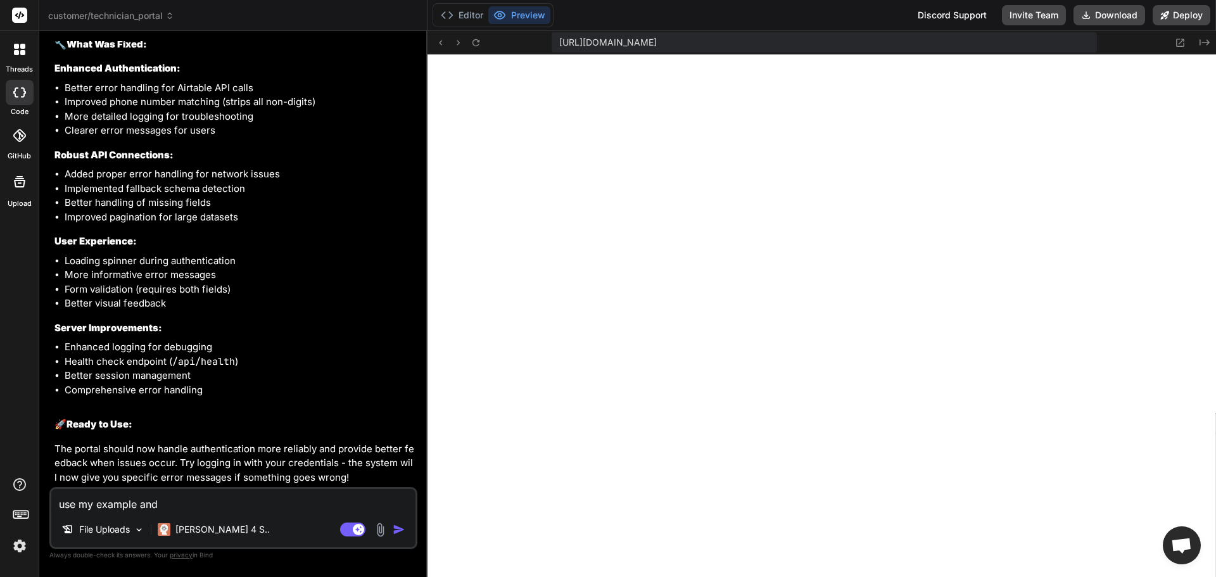
type textarea "use my example and"
type textarea "x"
type textarea "use my example an"
type textarea "x"
type textarea "use my example a"
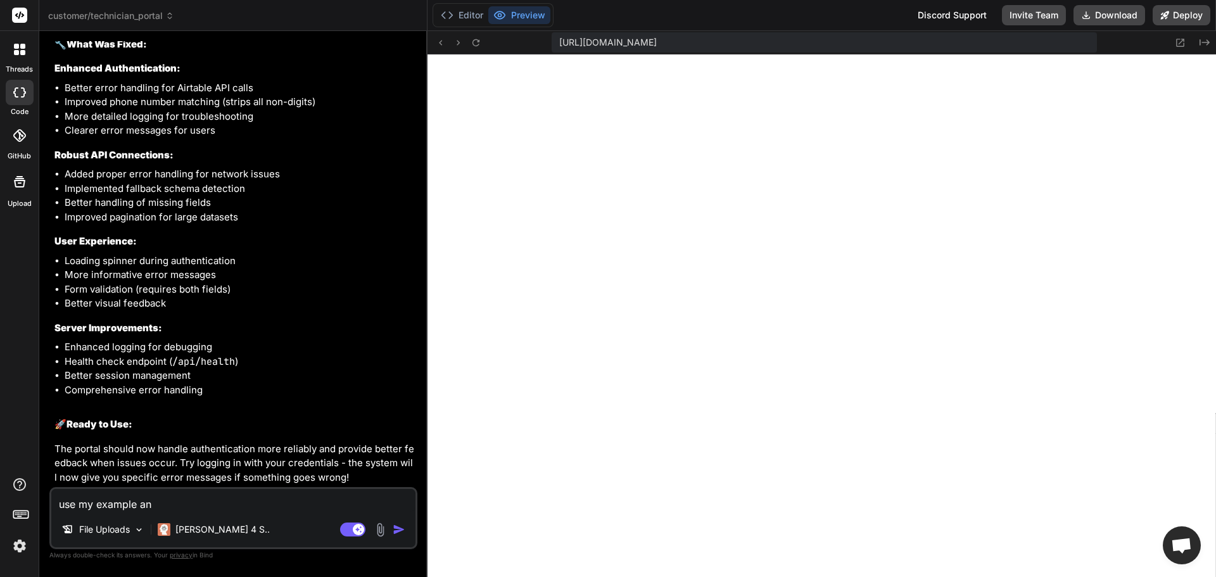
type textarea "x"
type textarea "use my example"
type textarea "x"
type textarea "use my example"
type textarea "x"
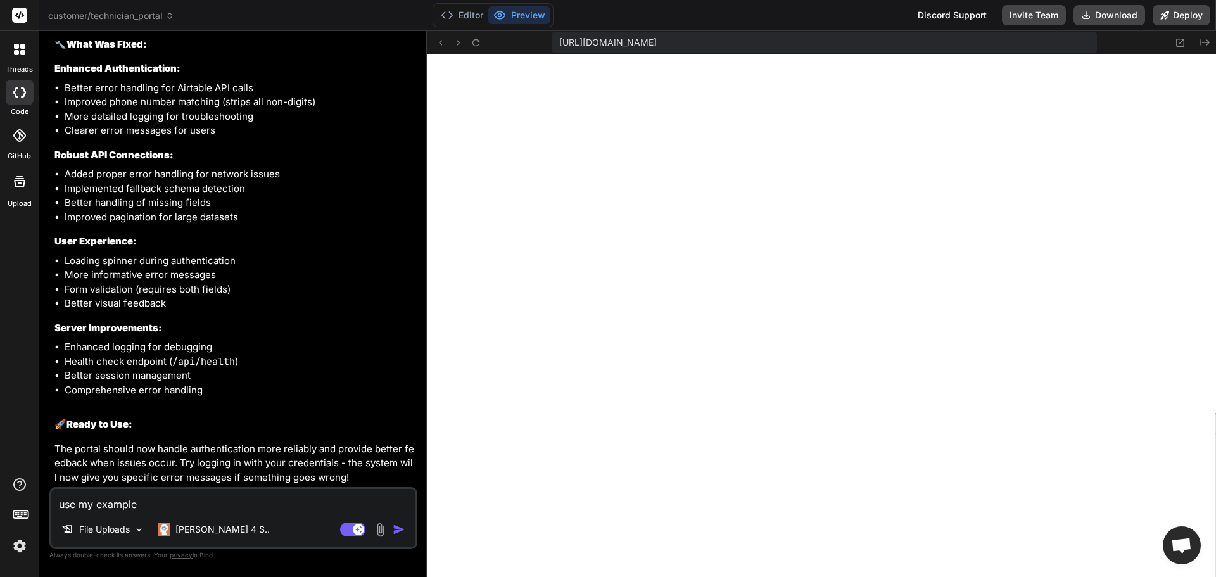
type textarea "use my exampl"
type textarea "x"
type textarea "use my examp"
type textarea "x"
type textarea "use my exam"
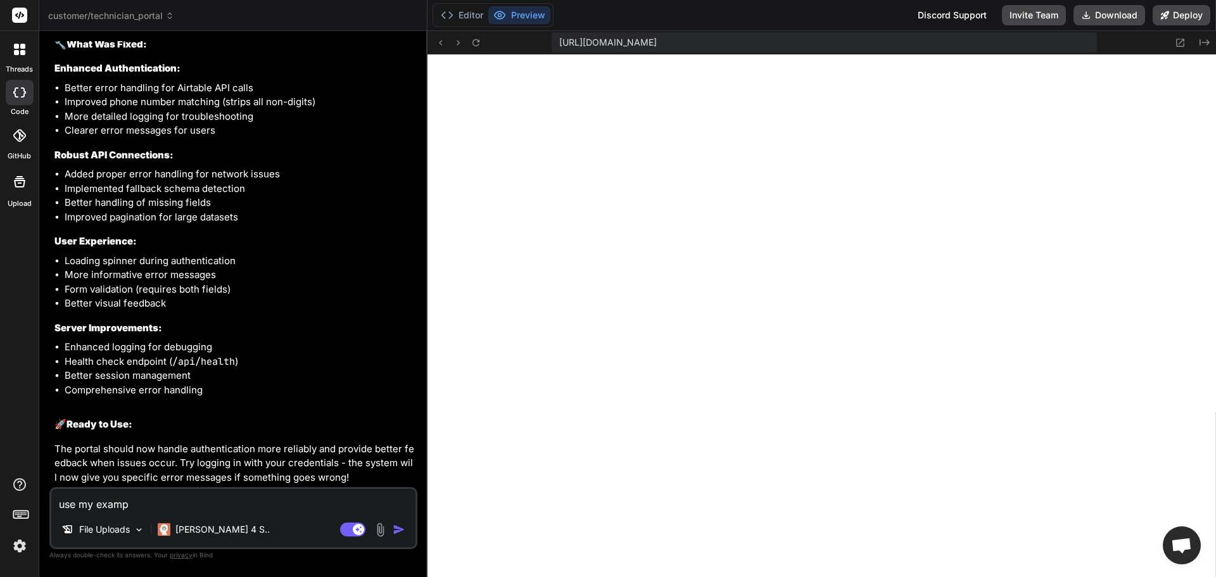
type textarea "x"
type textarea "use my exa"
type textarea "x"
type textarea "use my ex"
type textarea "x"
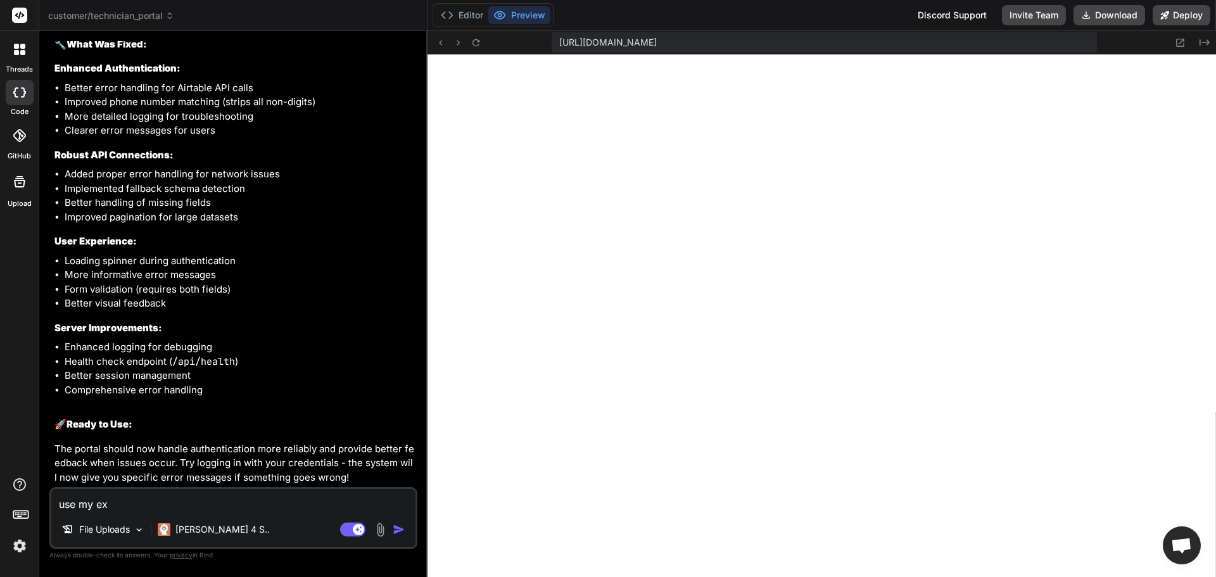
type textarea "use my e"
type textarea "x"
type textarea "use my"
type textarea "x"
type textarea "use my e"
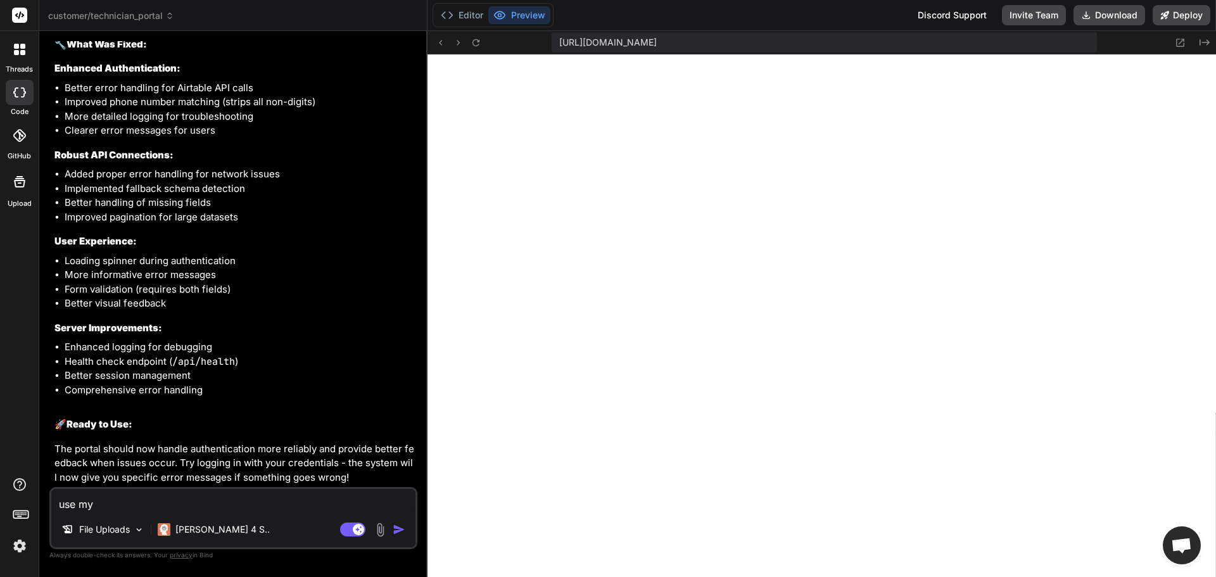
type textarea "x"
type textarea "use my ex"
type textarea "x"
type textarea "use my exa"
type textarea "x"
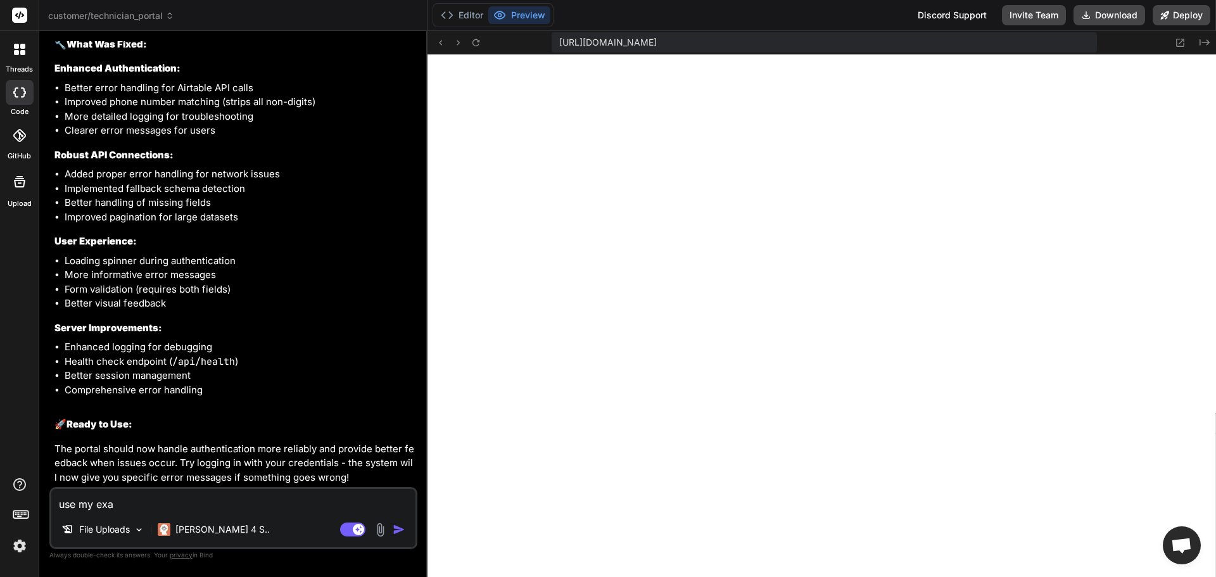
type textarea "use my exam"
type textarea "x"
type textarea "use my examp"
type textarea "x"
type textarea "use my exampl"
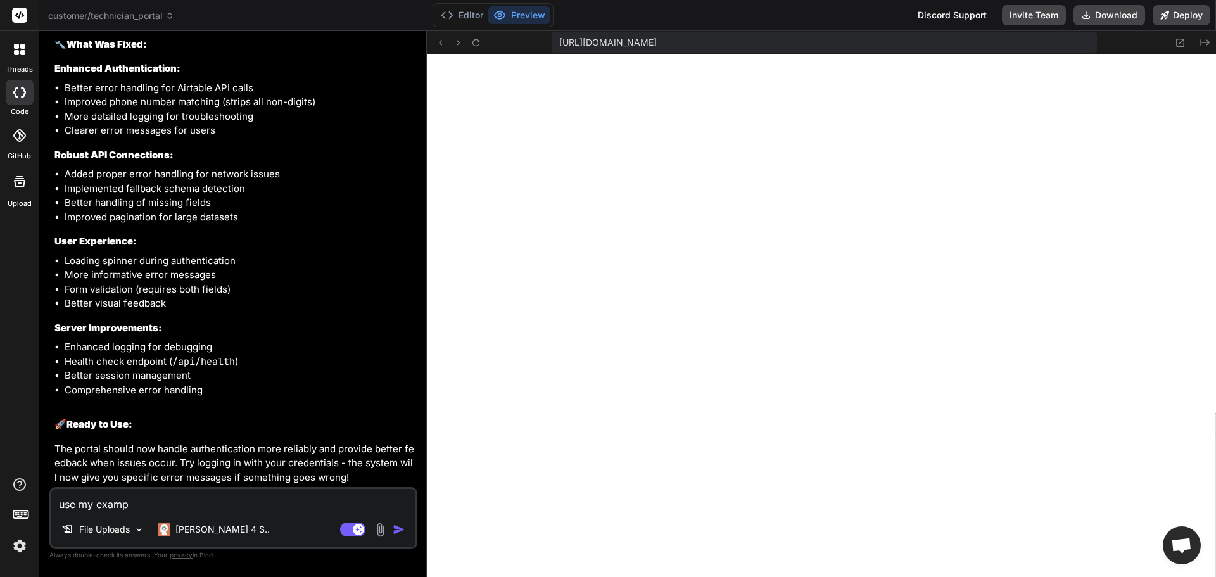
type textarea "x"
type textarea "use my example"
type textarea "x"
type textarea "use my example"
type textarea "x"
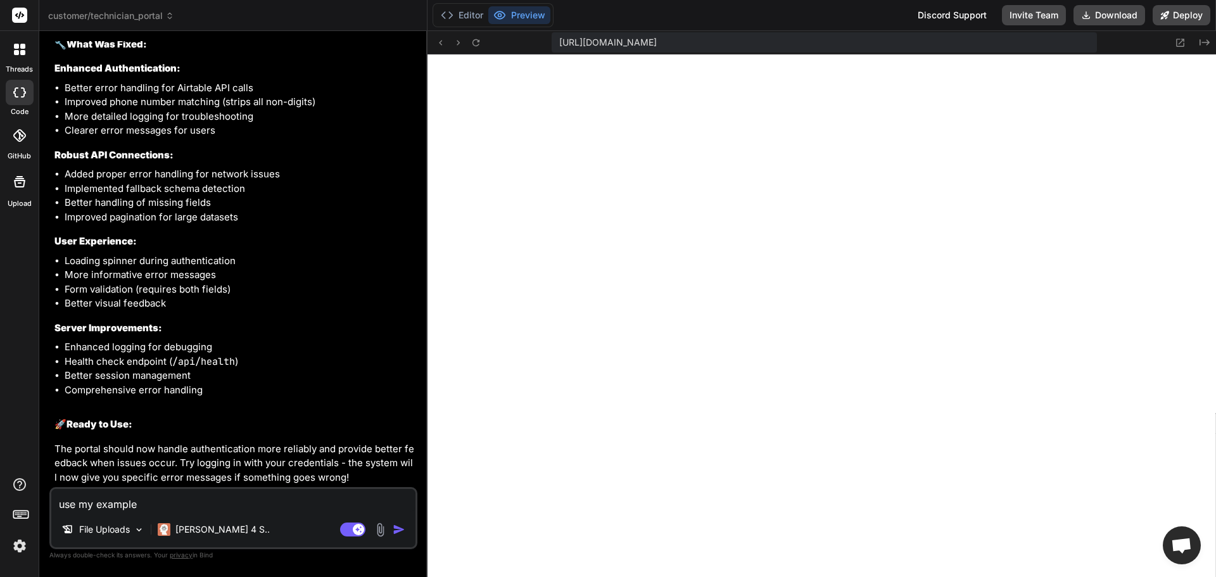
type textarea "use my example a"
type textarea "x"
type textarea "use my example an"
type textarea "x"
type textarea "use my example and"
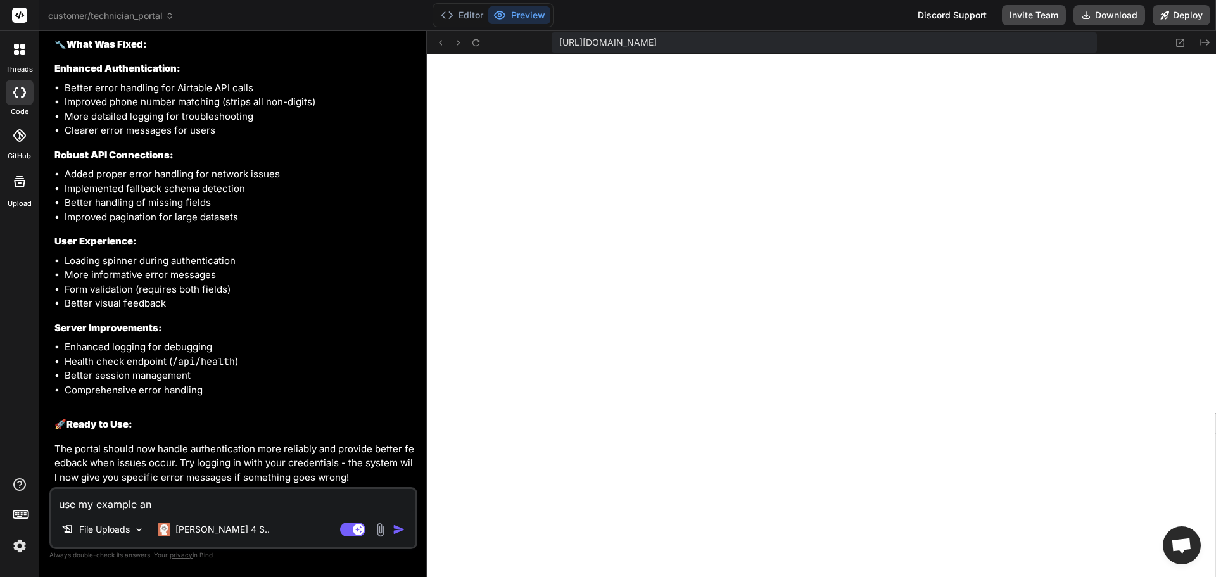
type textarea "x"
type textarea "use my example and"
type textarea "x"
type textarea "use my example and s"
type textarea "x"
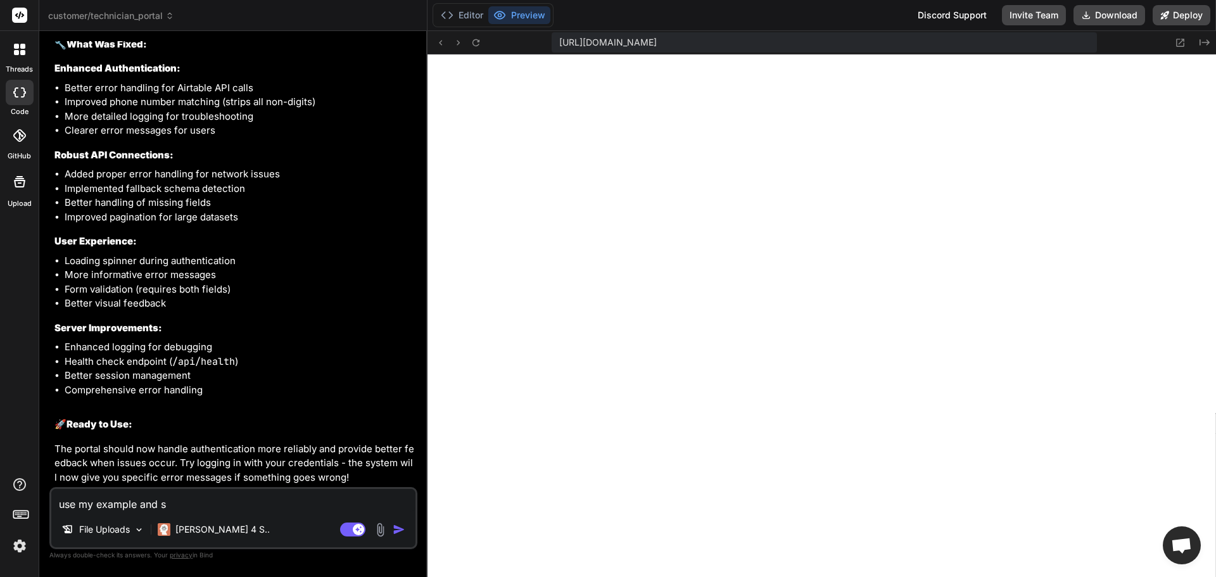
type textarea "use my example and"
type textarea "x"
type textarea "use my example and l"
type textarea "x"
type textarea "use my example and li"
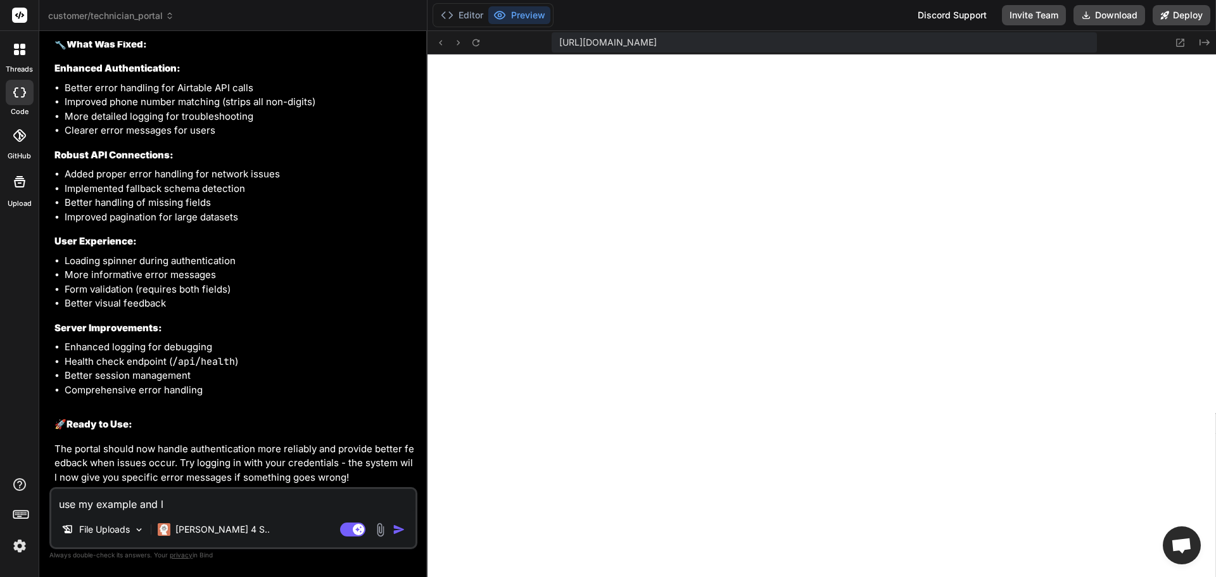
type textarea "x"
type textarea "use my example and lis"
type textarea "x"
type textarea "use my example and list"
type textarea "x"
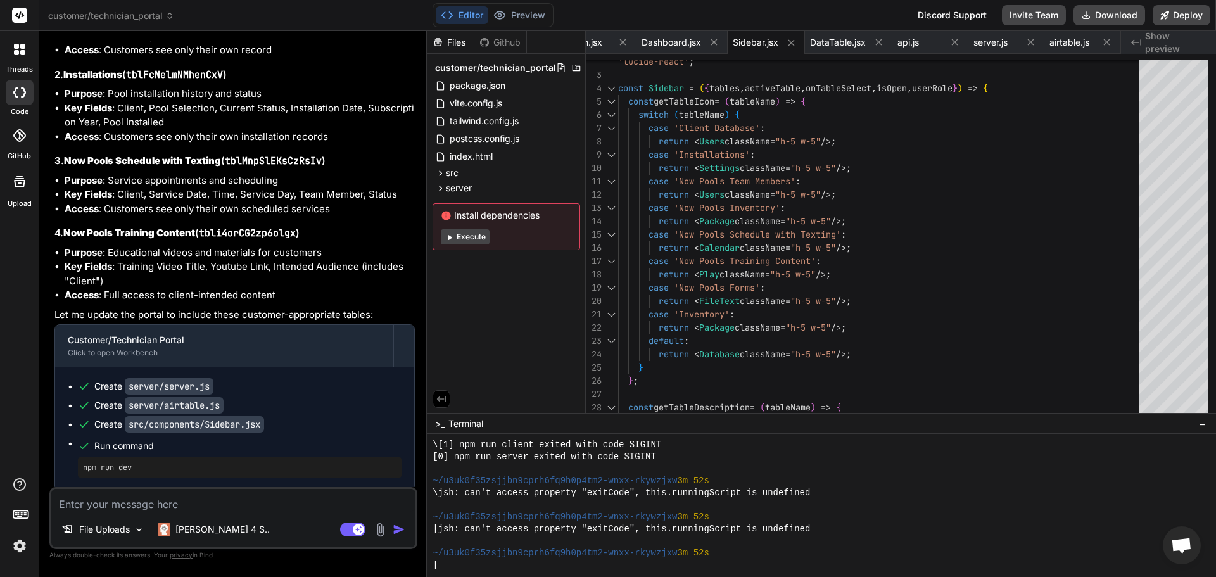
scroll to position [0, 708]
click at [473, 244] on button "Execute" at bounding box center [465, 236] width 49 height 15
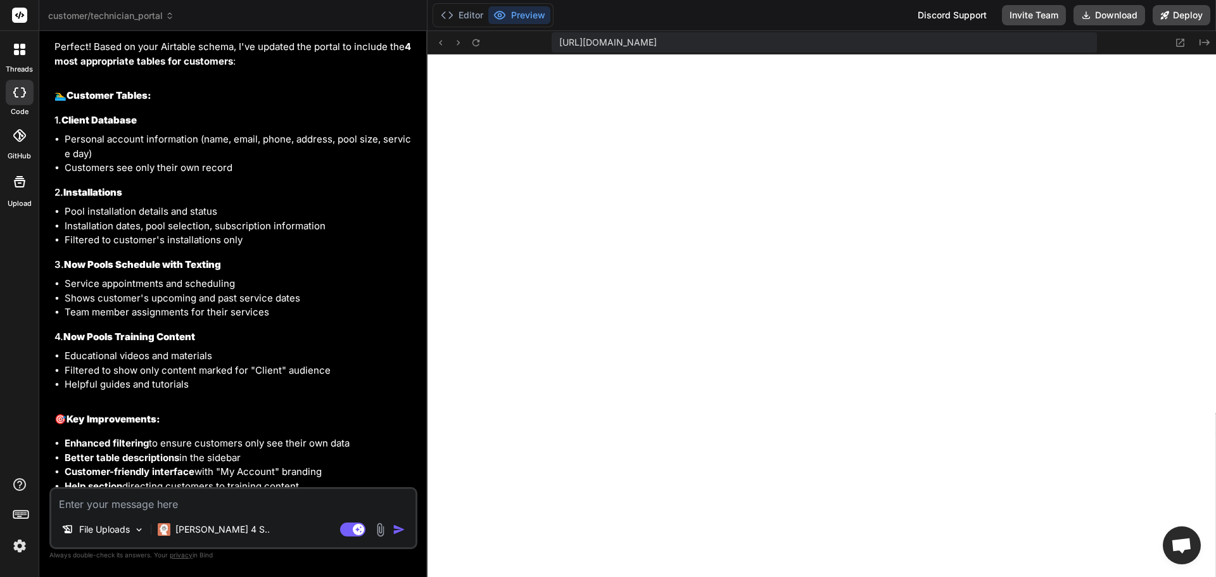
scroll to position [6557, 0]
click at [196, 516] on div "File Uploads [PERSON_NAME] 4 S.. Agent Mode. When this toggle is activated, AI …" at bounding box center [233, 518] width 368 height 62
click at [194, 510] on textarea at bounding box center [233, 500] width 364 height 23
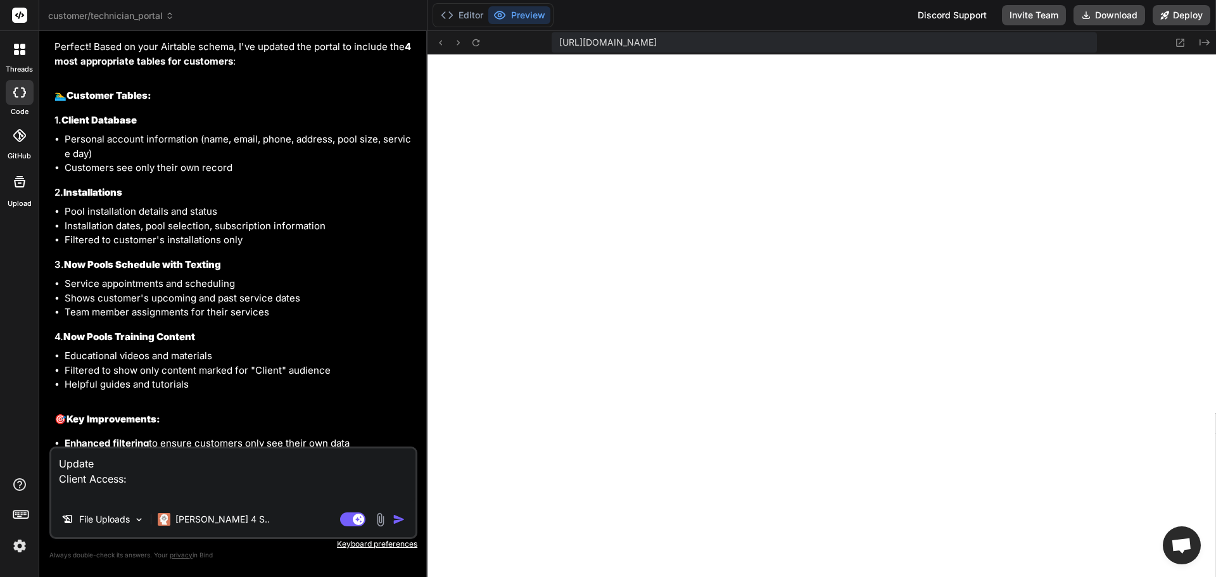
click at [139, 490] on textarea "Update Client Access:" at bounding box center [233, 474] width 364 height 53
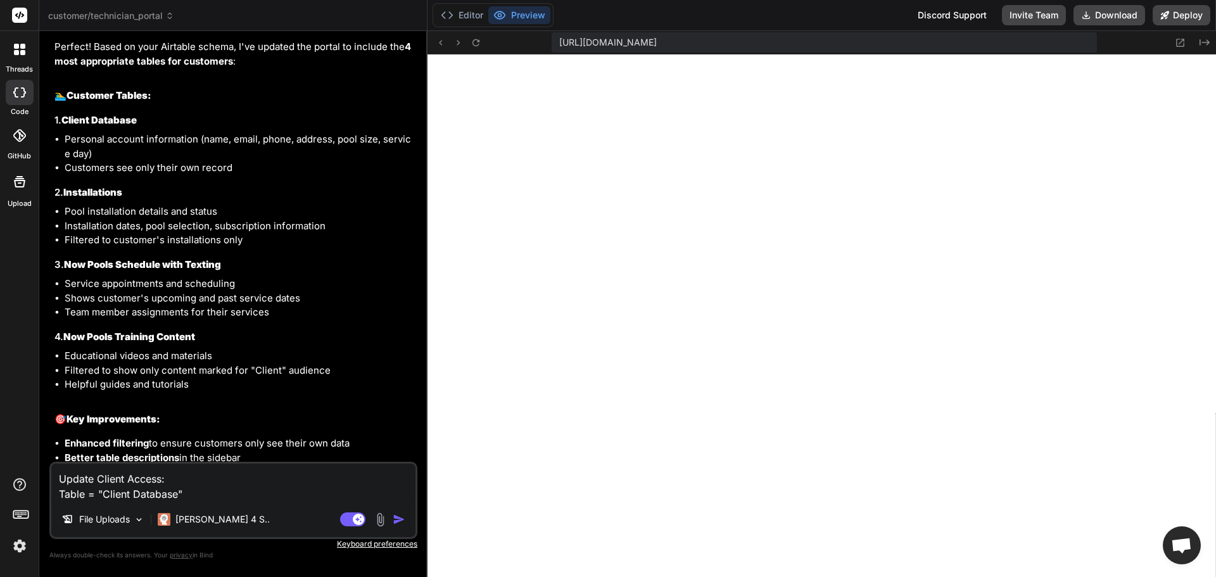
click at [139, 472] on textarea "Update Client Access: Table = "Client Database"" at bounding box center [233, 483] width 364 height 38
click at [210, 491] on textarea "Update Client login logic: Table = "Client Database"" at bounding box center [233, 483] width 364 height 38
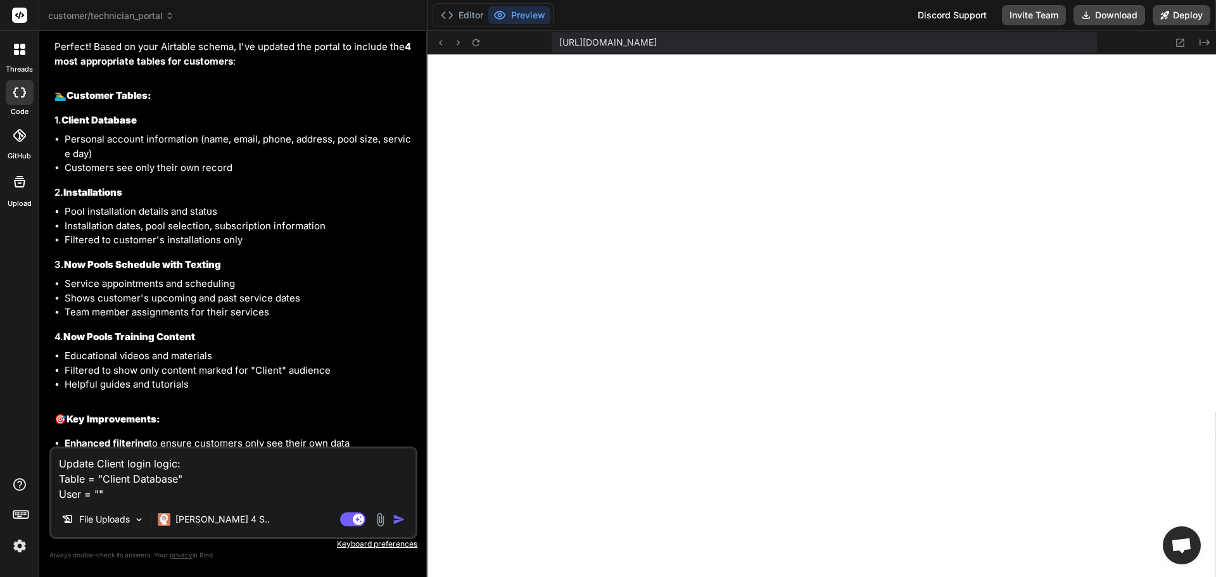
paste textarea "Email Address"
click at [98, 492] on textarea "Update Client login logic: Table = "Client Database" User = "Email Address"" at bounding box center [233, 474] width 364 height 53
click at [246, 491] on textarea "Update Client login logic: Table = "Client Database" User = Column "Email Addre…" at bounding box center [233, 474] width 364 height 53
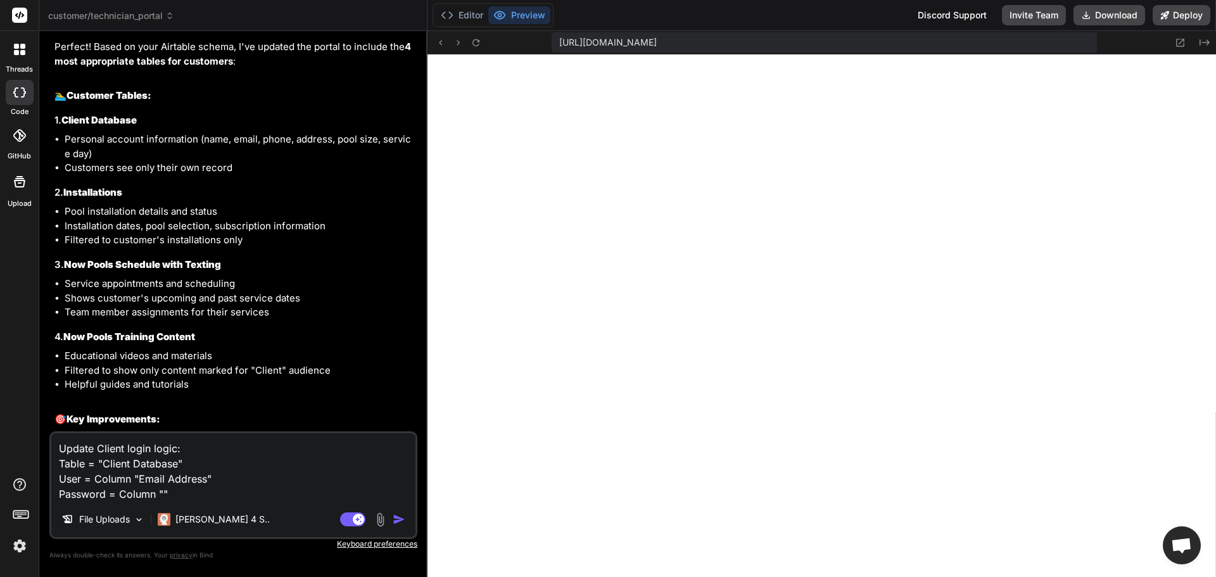
click at [160, 492] on textarea "Update Client login logic: Table = "Client Database" User = Column "Email Addre…" at bounding box center [233, 467] width 364 height 68
paste textarea "Airtable Record ID"
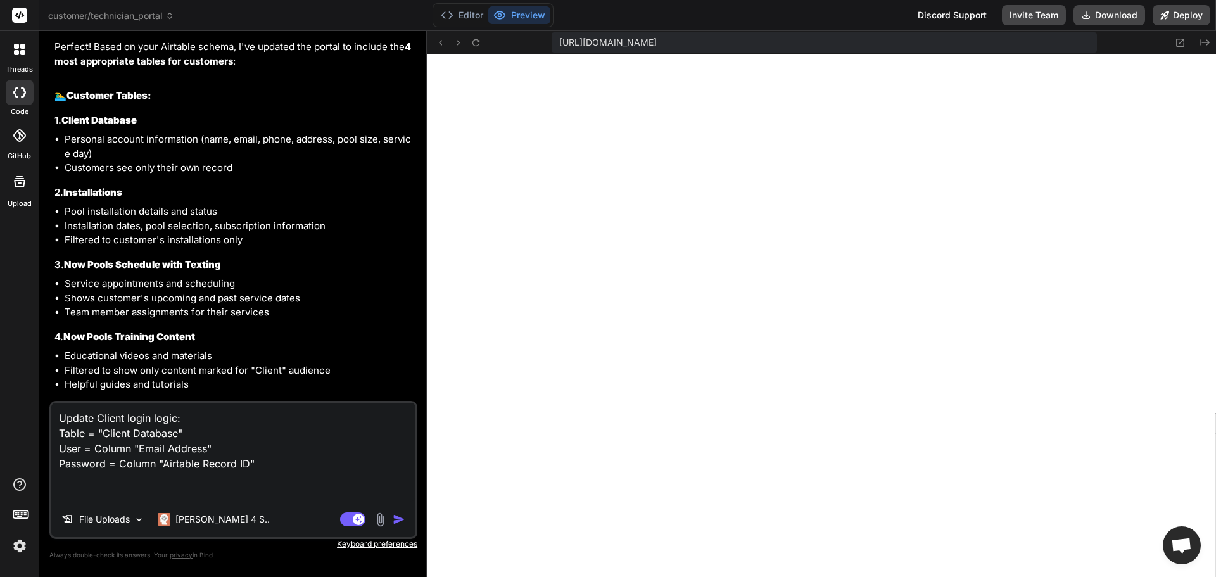
click at [403, 515] on img "button" at bounding box center [399, 519] width 13 height 13
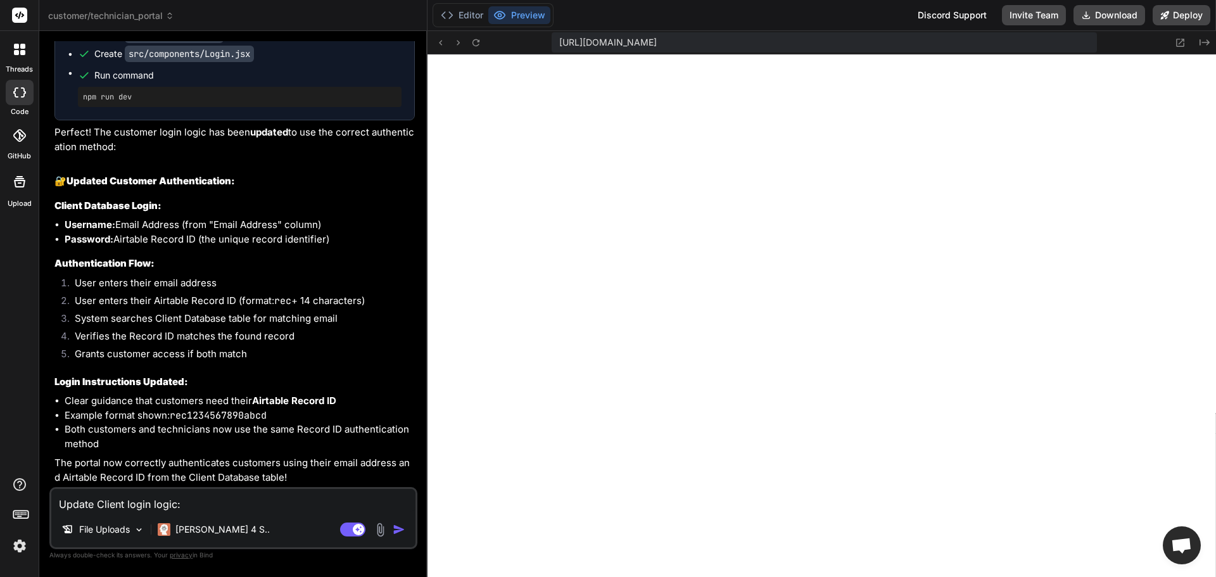
scroll to position [7255, 0]
click at [127, 500] on textarea "Update Client login logic: Table = "Client Database" User = Column "Email Addre…" at bounding box center [233, 500] width 364 height 23
paste textarea "Authentication failed. Please check your credentials."
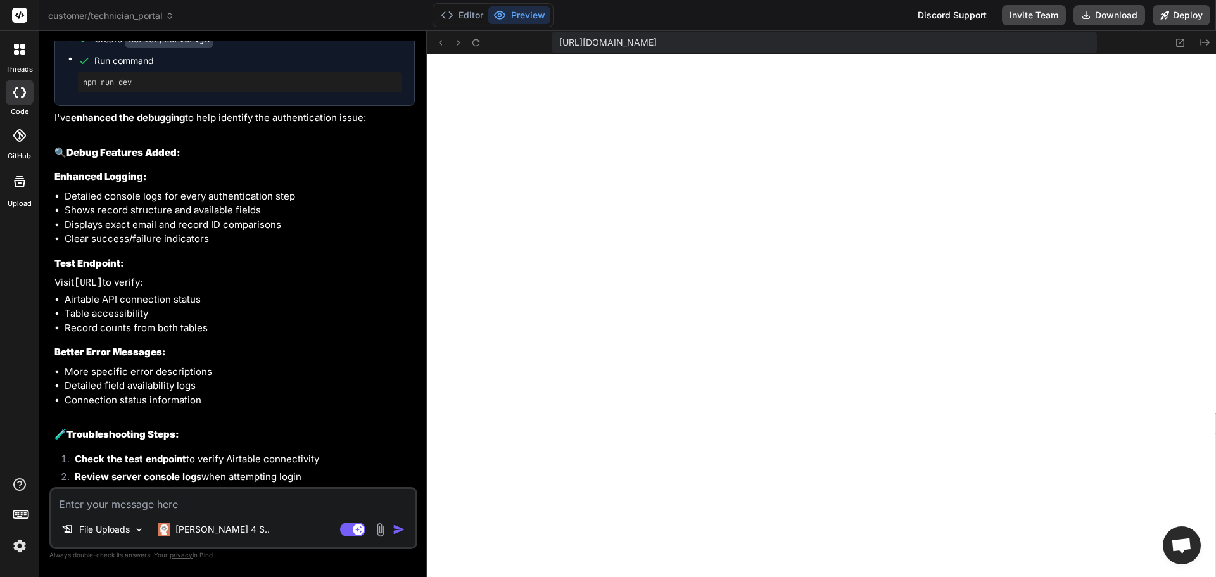
scroll to position [4734, 0]
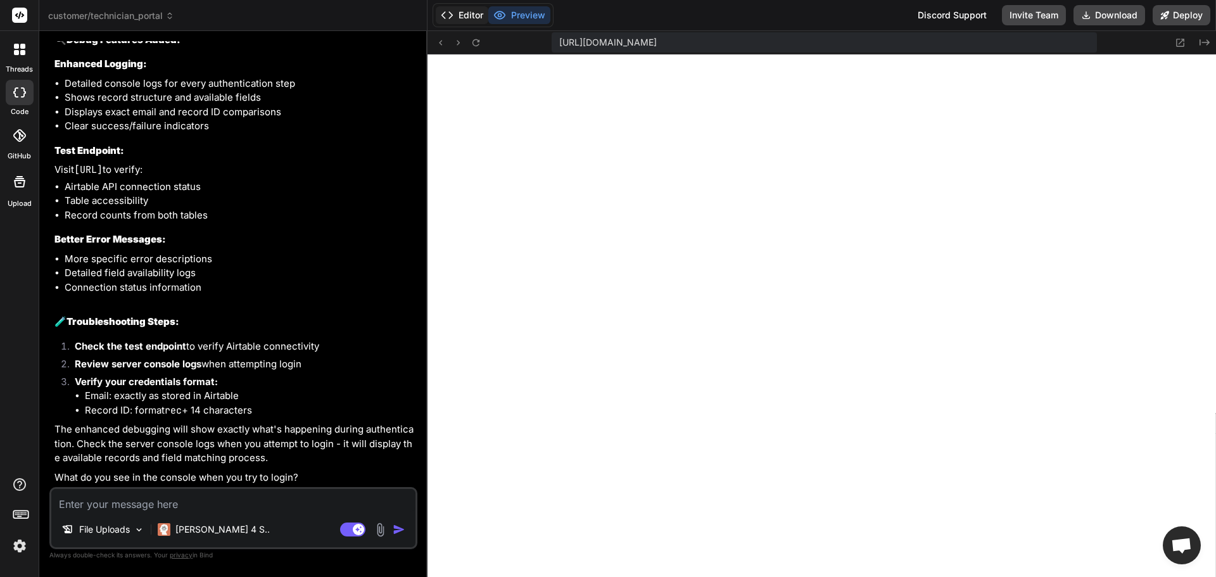
click at [468, 16] on button "Editor" at bounding box center [462, 15] width 53 height 18
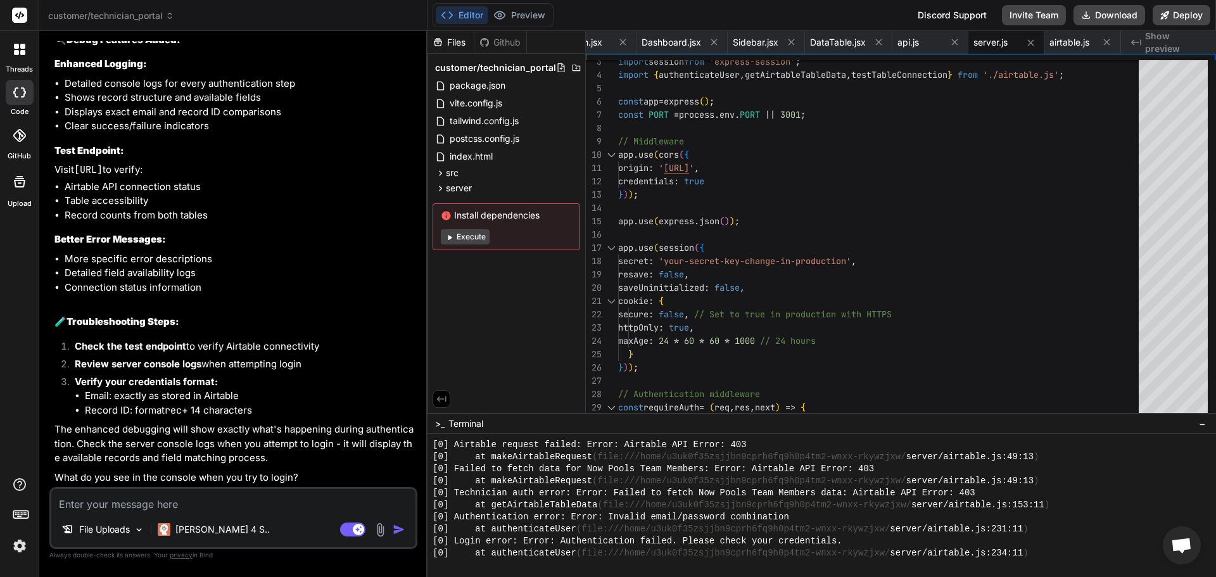
click at [458, 244] on button "Execute" at bounding box center [465, 236] width 49 height 15
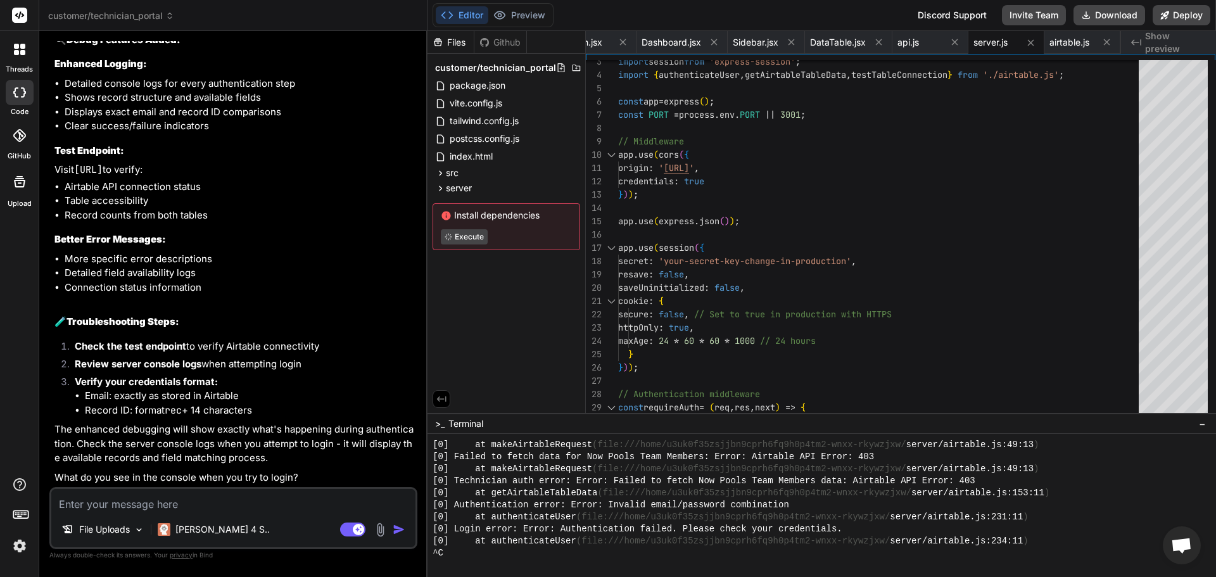
scroll to position [7616, 0]
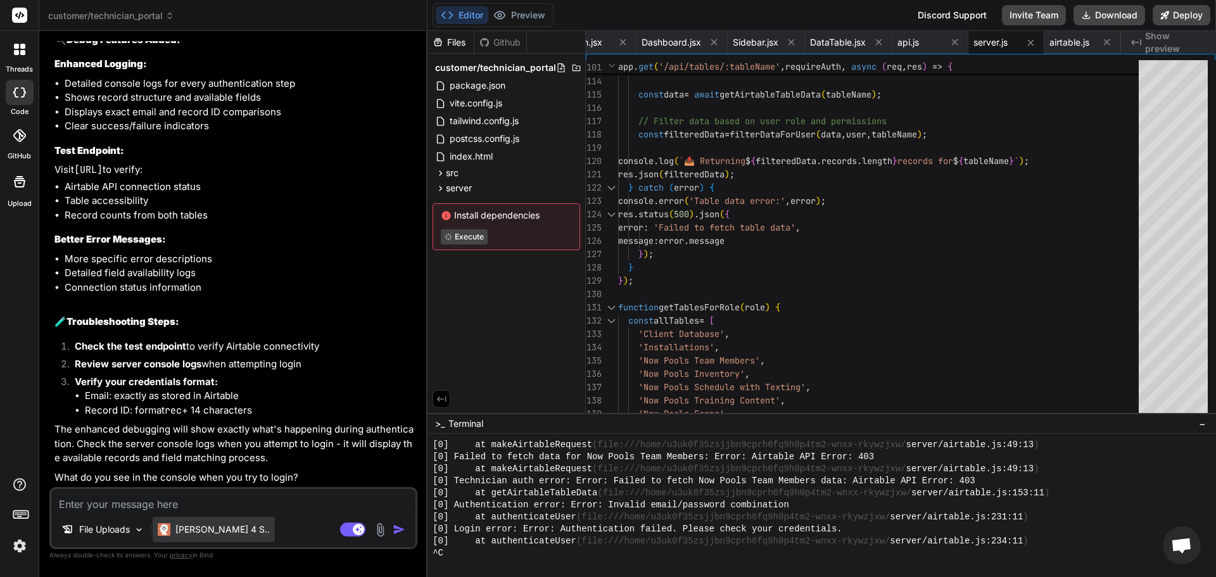
click at [210, 529] on p "[PERSON_NAME] 4 S.." at bounding box center [222, 529] width 94 height 13
click at [208, 529] on p "[PERSON_NAME] 4 S.." at bounding box center [222, 529] width 94 height 13
click at [210, 531] on p "[PERSON_NAME] 4 S.." at bounding box center [222, 529] width 94 height 13
click at [144, 527] on img at bounding box center [139, 529] width 11 height 11
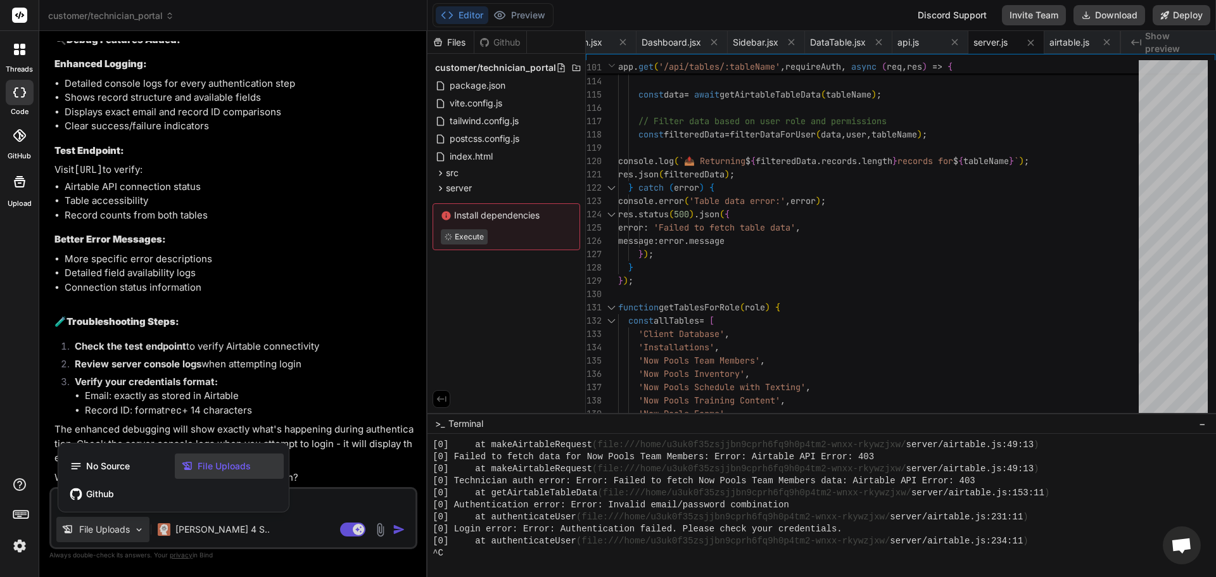
click at [202, 528] on div at bounding box center [608, 288] width 1216 height 577
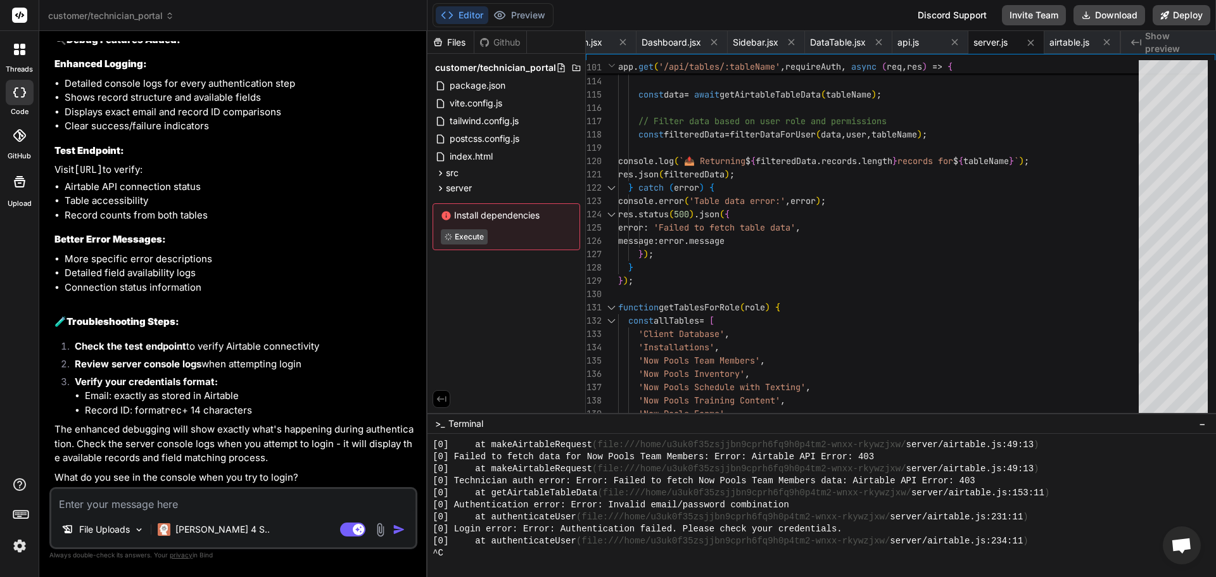
click at [202, 528] on p "[PERSON_NAME] 4 S.." at bounding box center [222, 529] width 94 height 13
